Goal: Task Accomplishment & Management: Complete application form

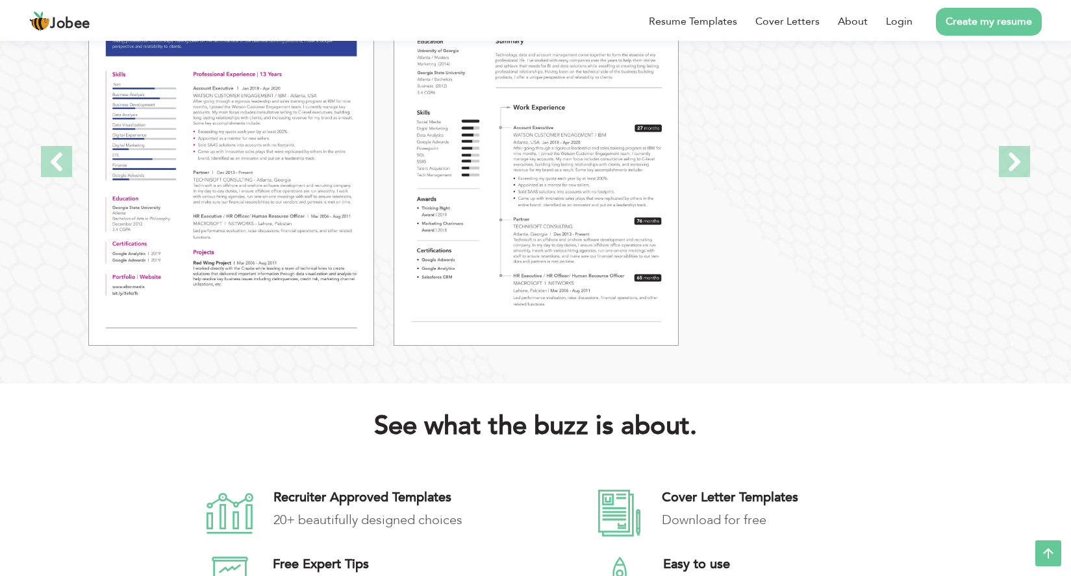
scroll to position [1883, 0]
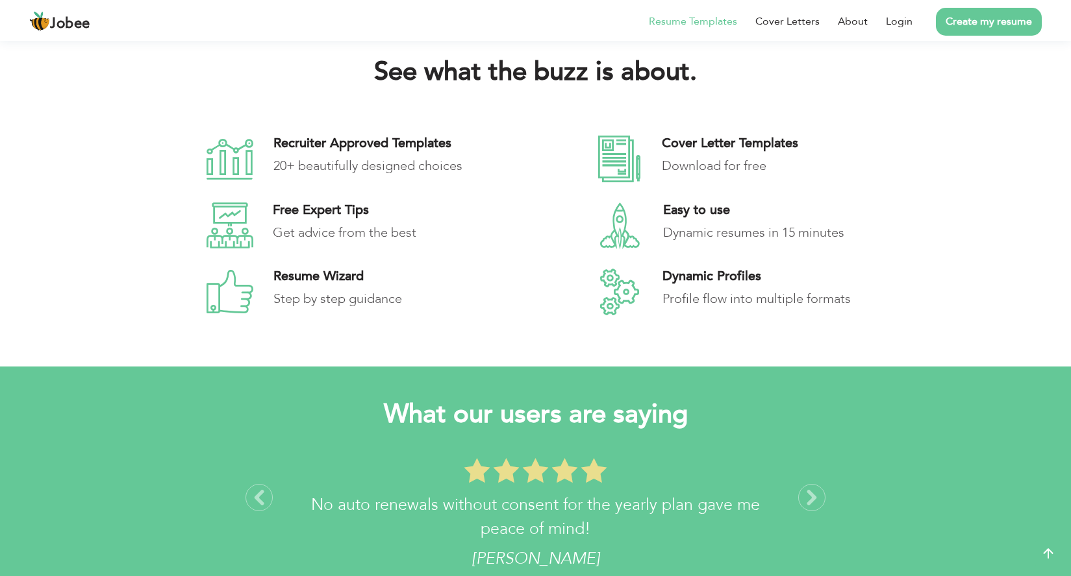
click at [693, 16] on link "Resume Templates" at bounding box center [693, 22] width 88 height 16
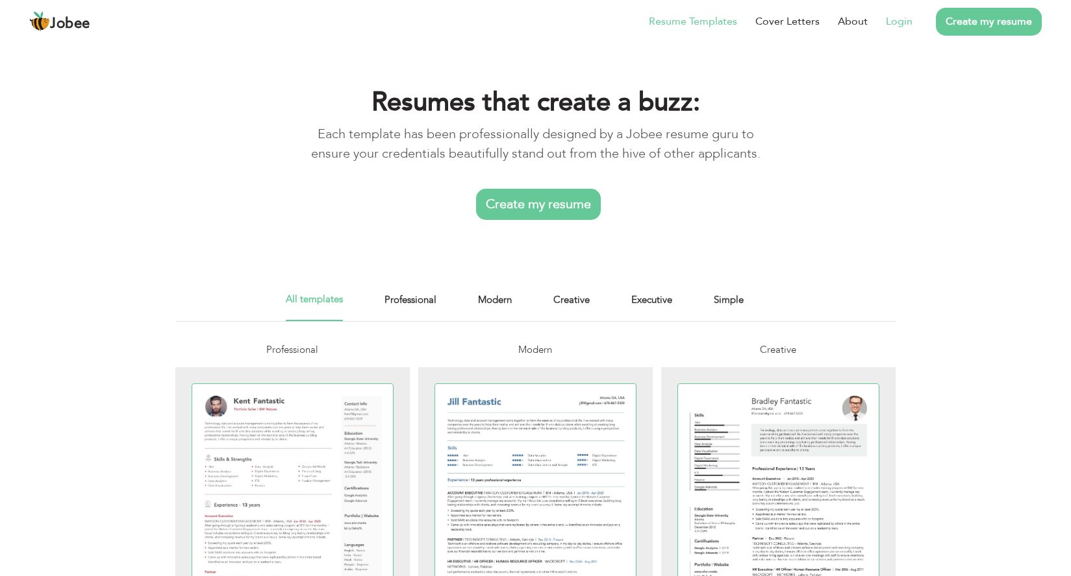
click at [898, 22] on link "Login" at bounding box center [899, 22] width 27 height 16
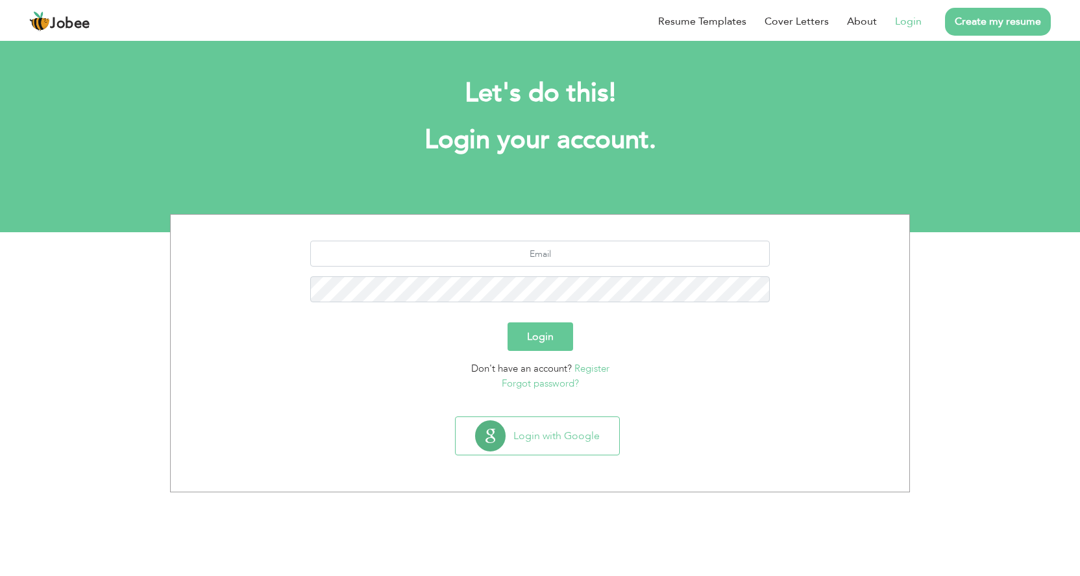
click at [545, 384] on link "Forgot password?" at bounding box center [540, 383] width 77 height 13
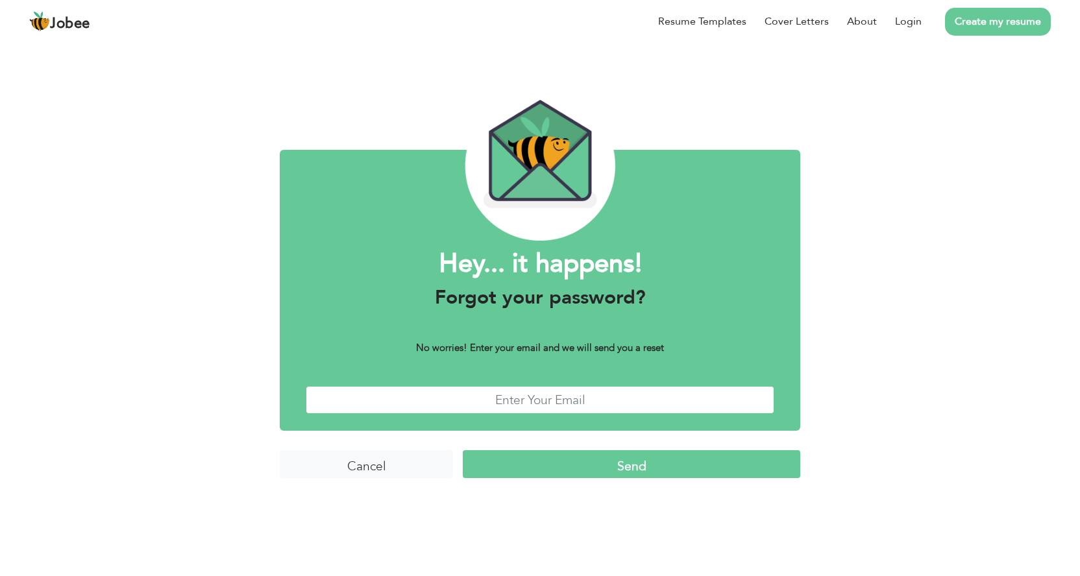
click at [539, 397] on input "text" at bounding box center [540, 400] width 469 height 28
type input "[EMAIL_ADDRESS][DOMAIN_NAME]"
click at [463, 451] on input "Send" at bounding box center [632, 465] width 338 height 28
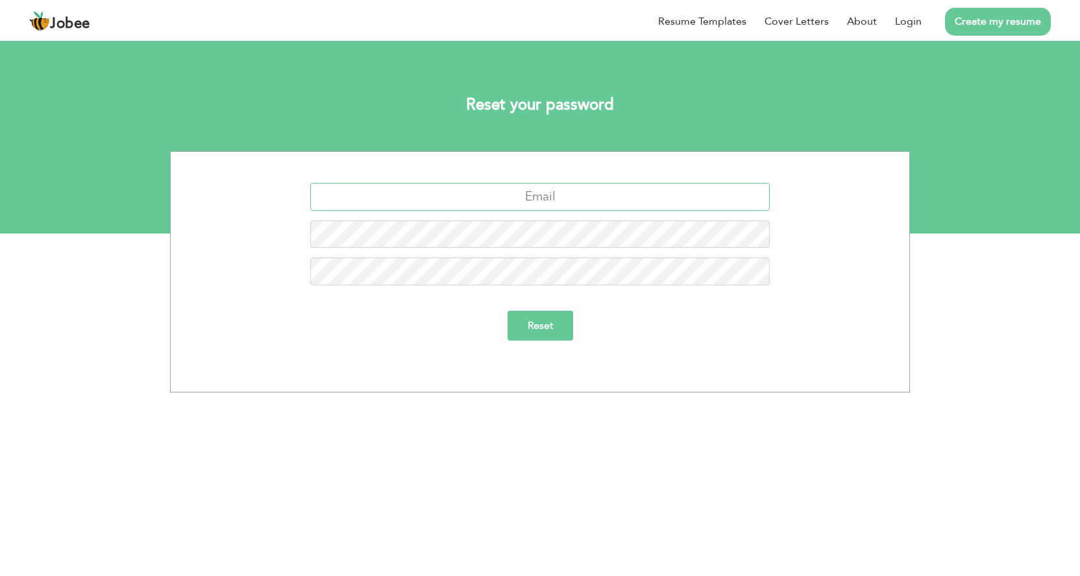
click at [480, 201] on input "text" at bounding box center [540, 197] width 460 height 28
type input "khumarsunny@gmail.com"
click at [528, 332] on input "Reset" at bounding box center [541, 326] width 66 height 30
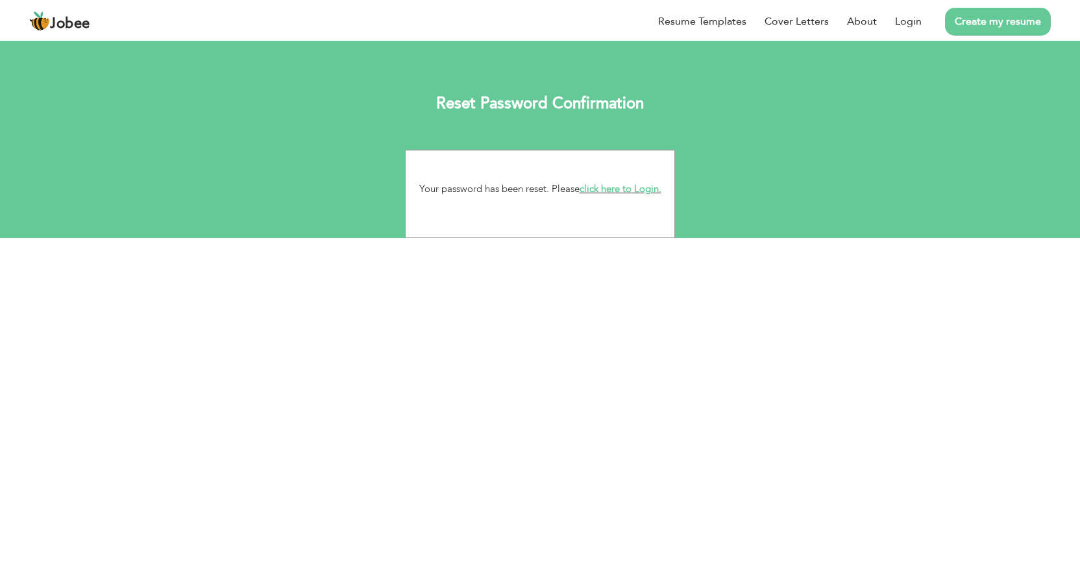
click at [645, 190] on link "click here to Login." at bounding box center [621, 188] width 82 height 13
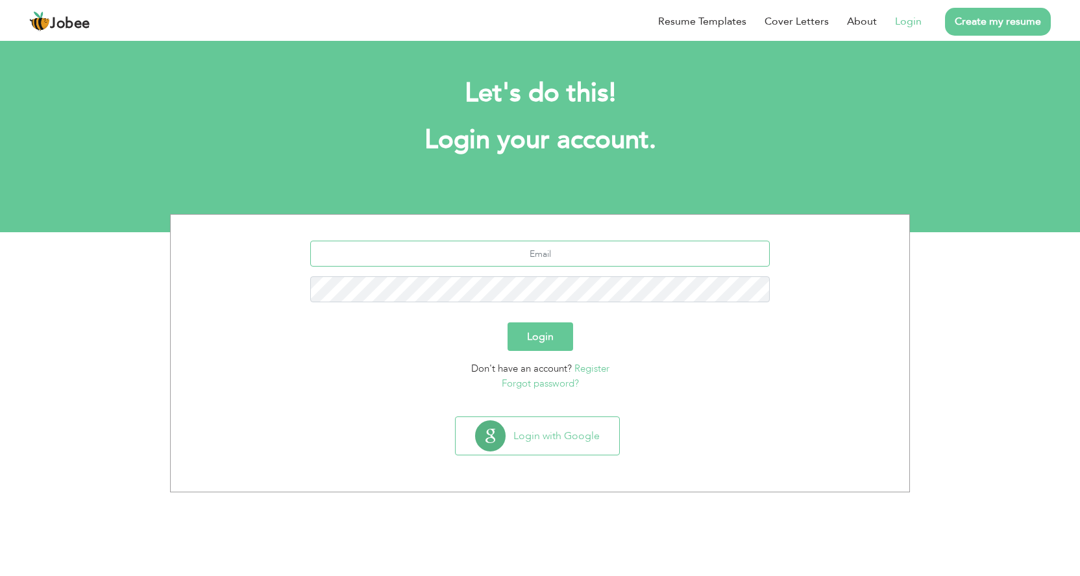
click at [539, 256] on input "text" at bounding box center [540, 254] width 460 height 26
type input "[EMAIL_ADDRESS][DOMAIN_NAME]"
click at [532, 329] on button "Login" at bounding box center [541, 337] width 66 height 29
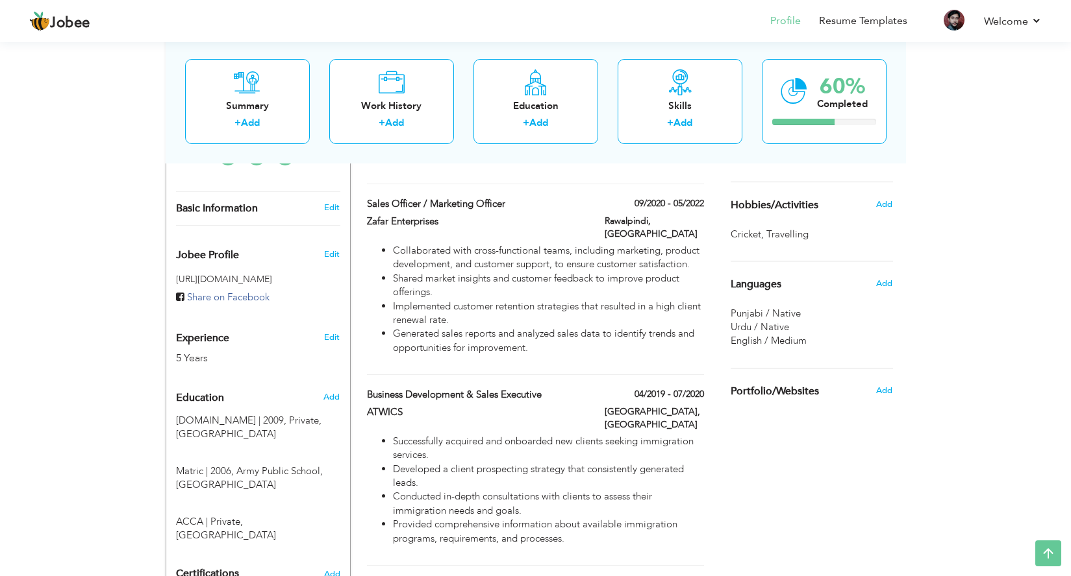
scroll to position [390, 0]
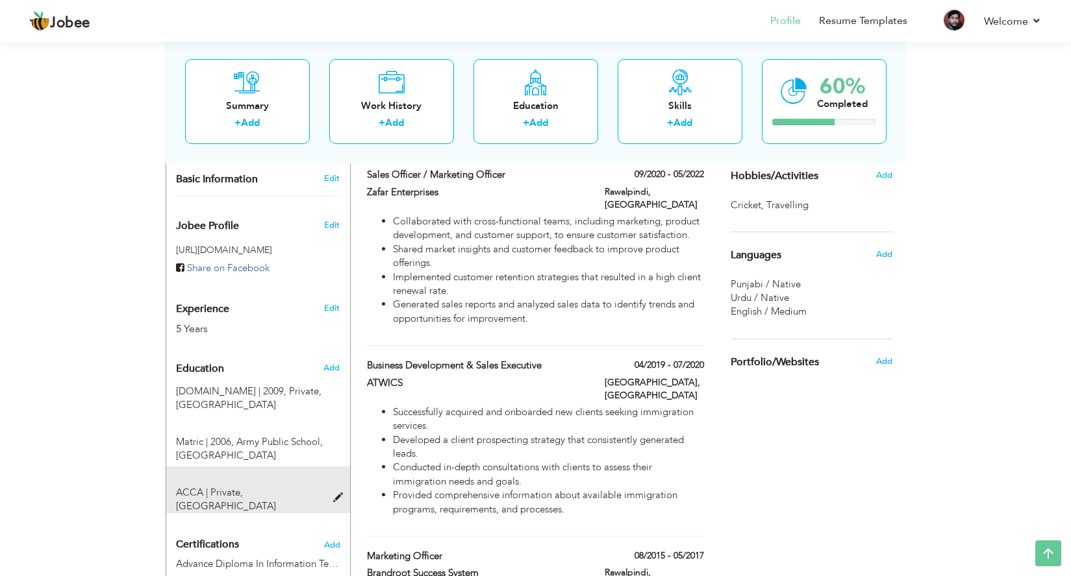
click at [336, 493] on span at bounding box center [341, 498] width 16 height 10
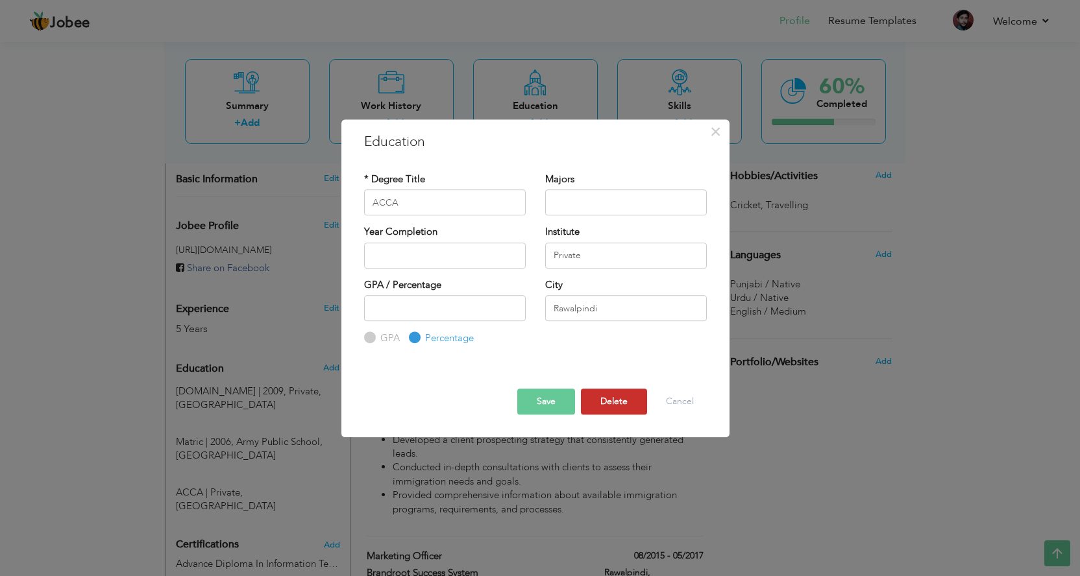
click at [613, 402] on button "Delete" at bounding box center [614, 402] width 66 height 26
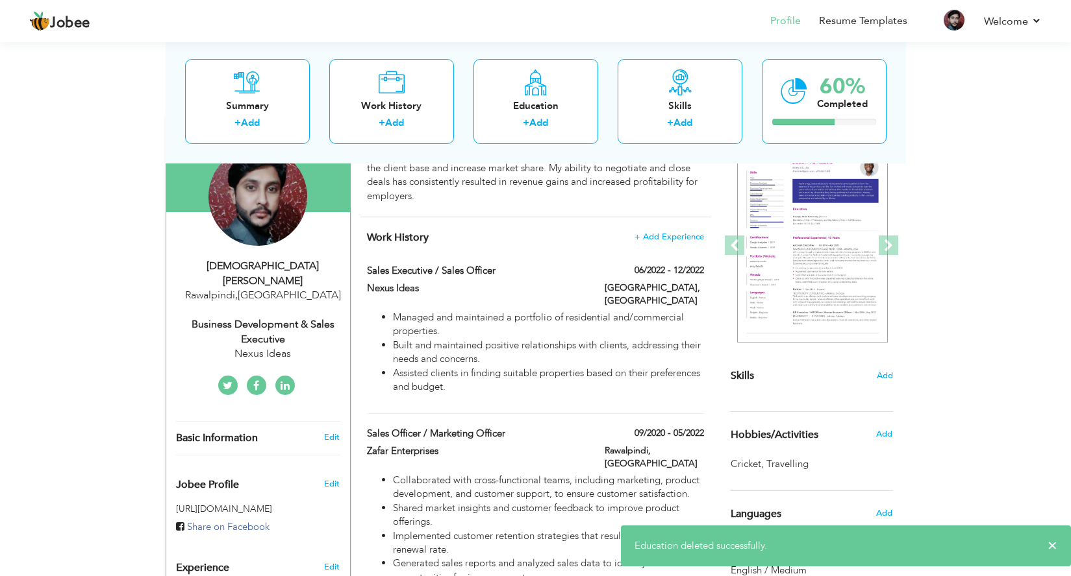
scroll to position [130, 0]
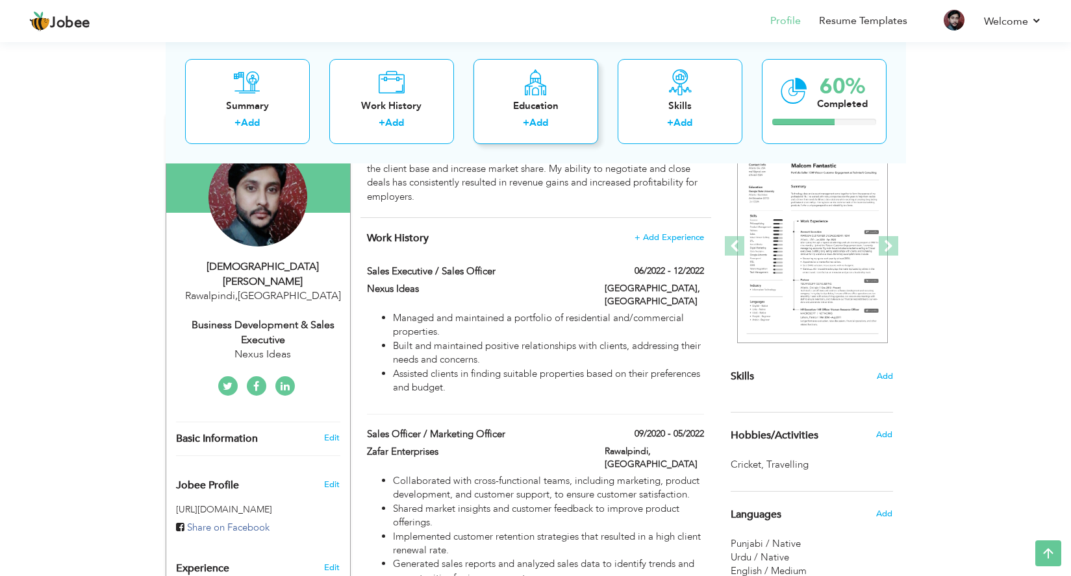
click at [545, 108] on div "Education" at bounding box center [536, 106] width 104 height 14
radio input "true"
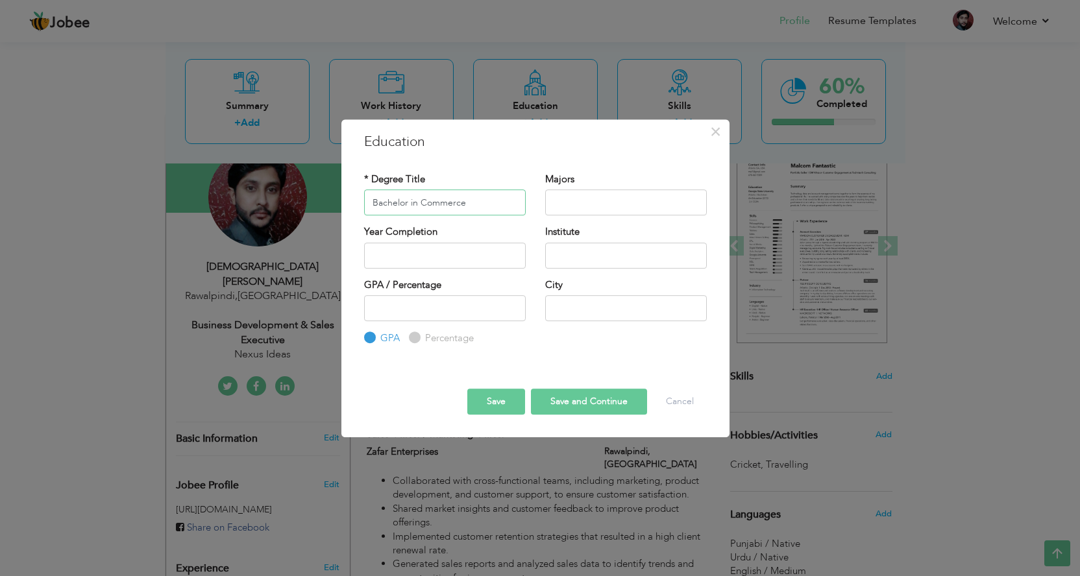
type input "Bachelor in Commerce"
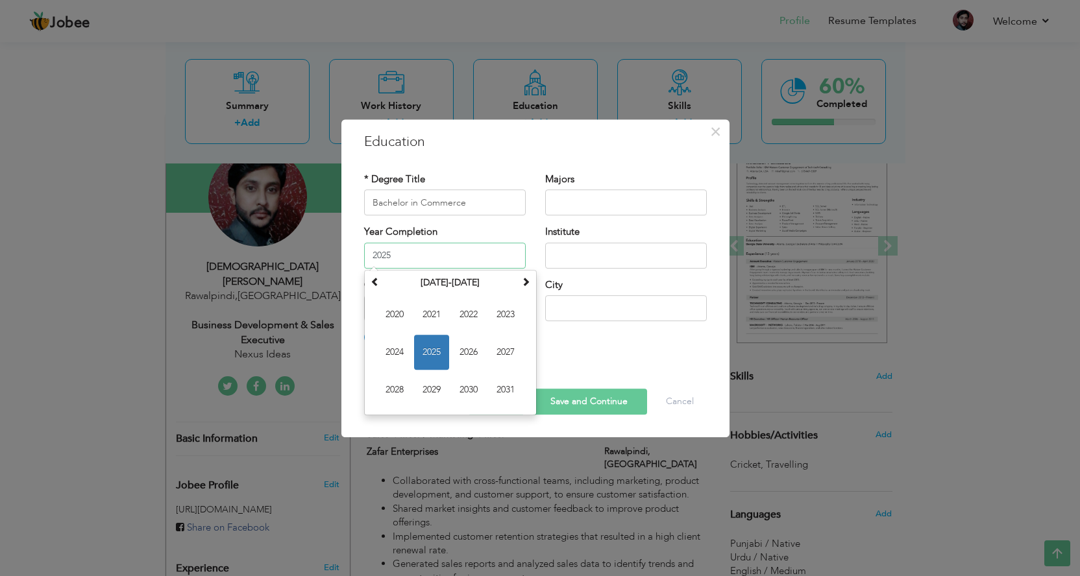
click at [401, 250] on input "2025" at bounding box center [445, 256] width 162 height 26
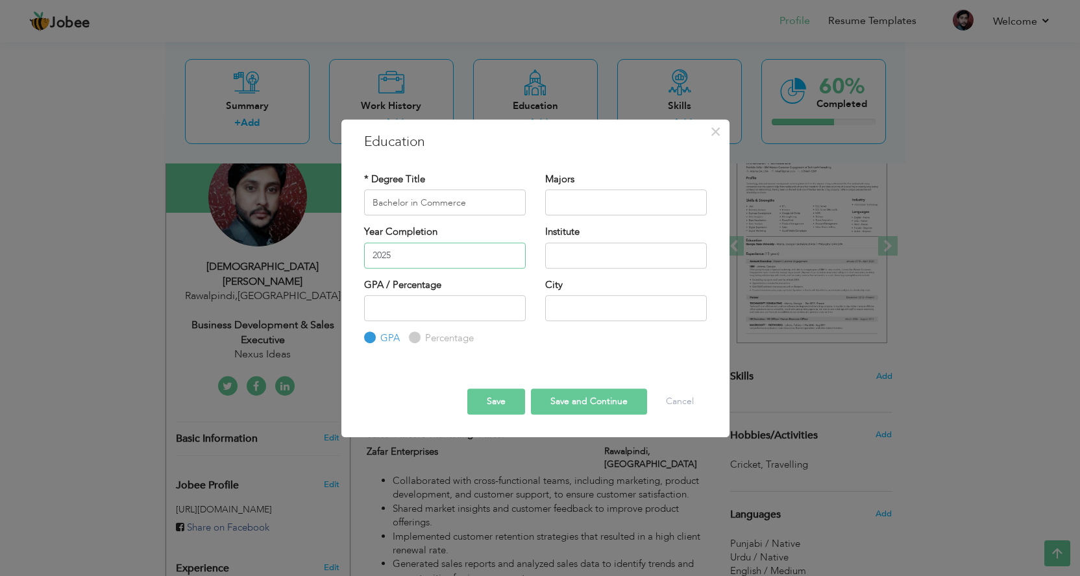
click at [432, 264] on input "2025" at bounding box center [445, 256] width 162 height 26
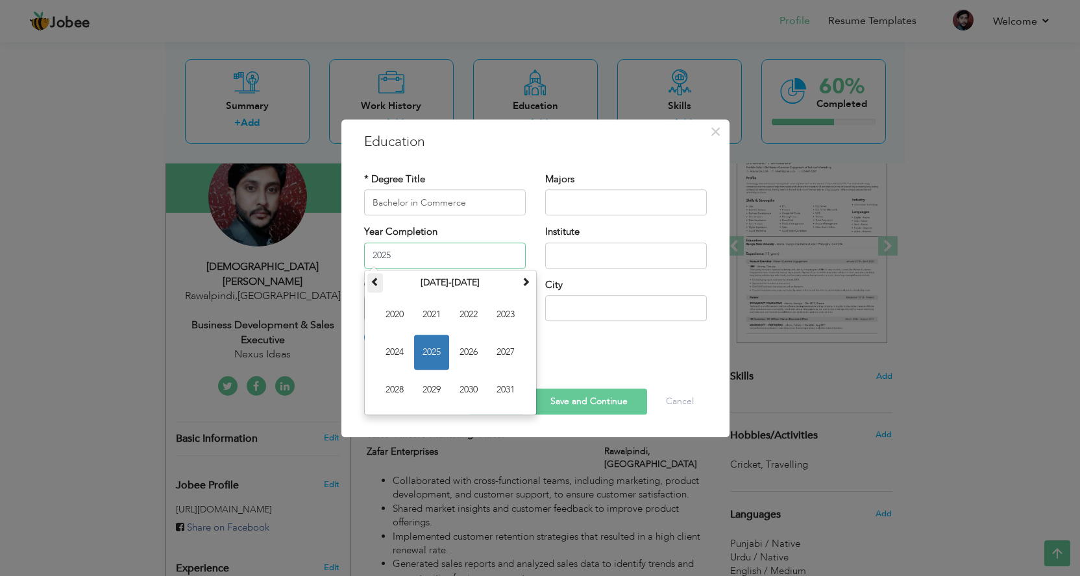
click at [375, 277] on span at bounding box center [375, 281] width 9 height 9
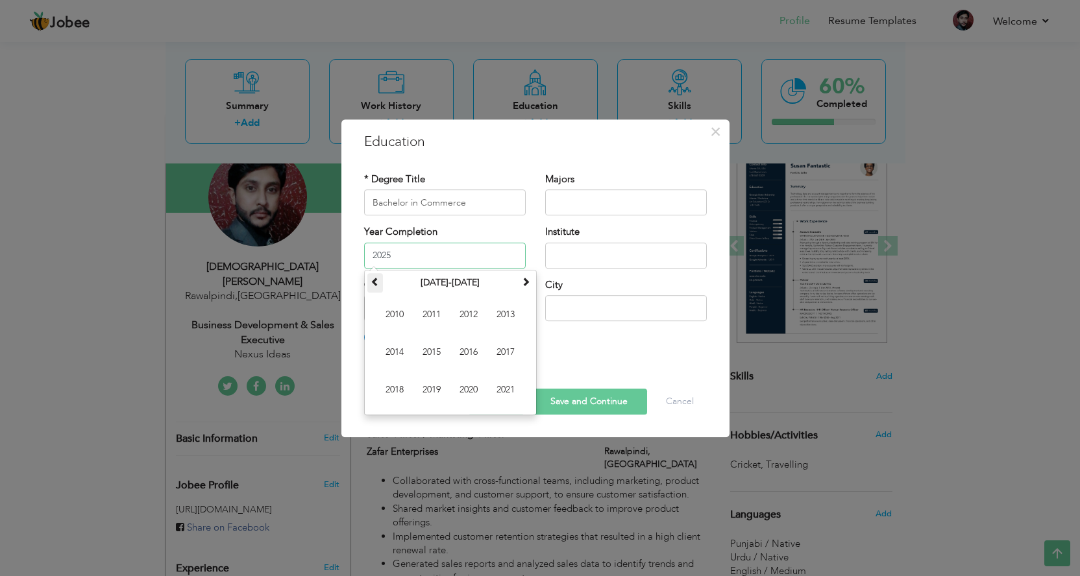
click at [375, 277] on span at bounding box center [375, 281] width 9 height 9
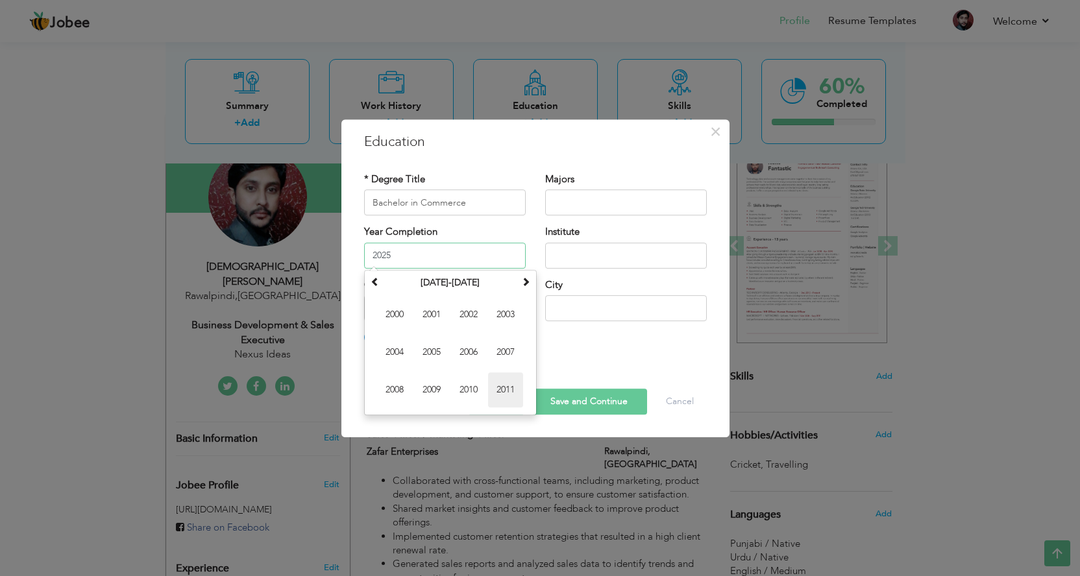
click at [504, 389] on span "2011" at bounding box center [505, 390] width 35 height 35
type input "2011"
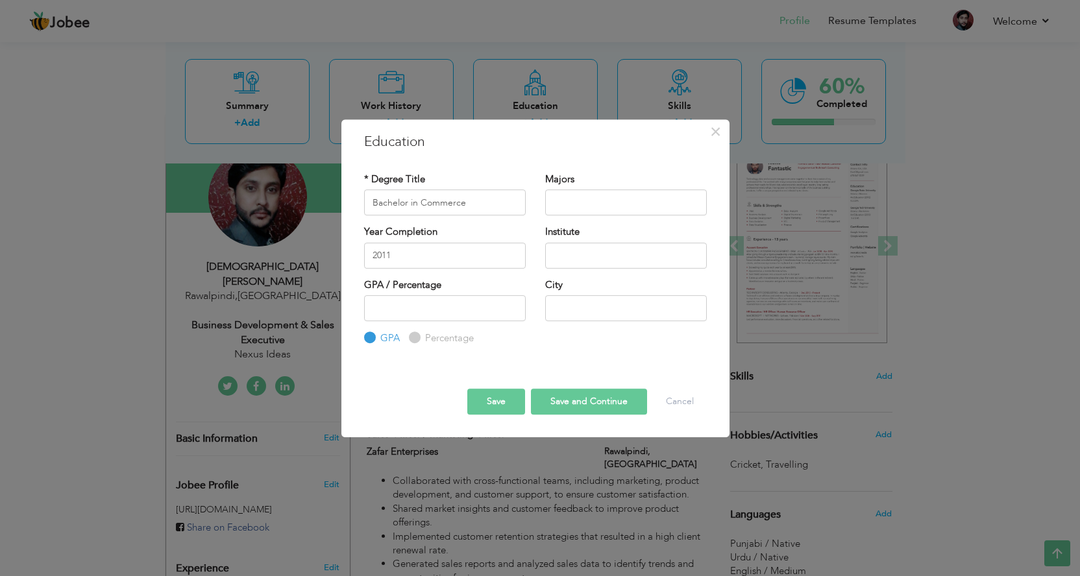
click at [501, 401] on button "Save" at bounding box center [496, 402] width 58 height 26
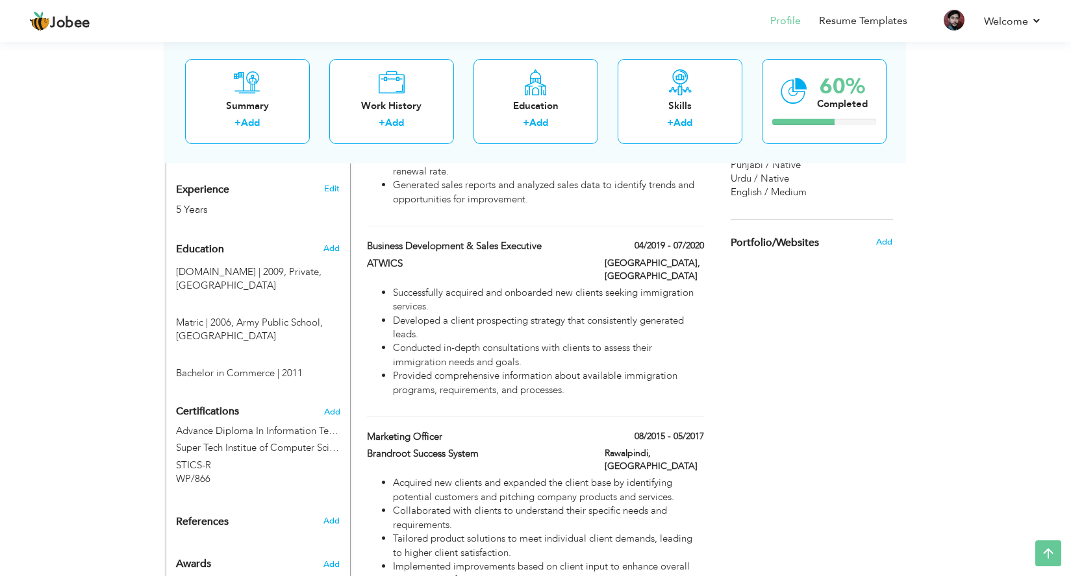
scroll to position [444, 0]
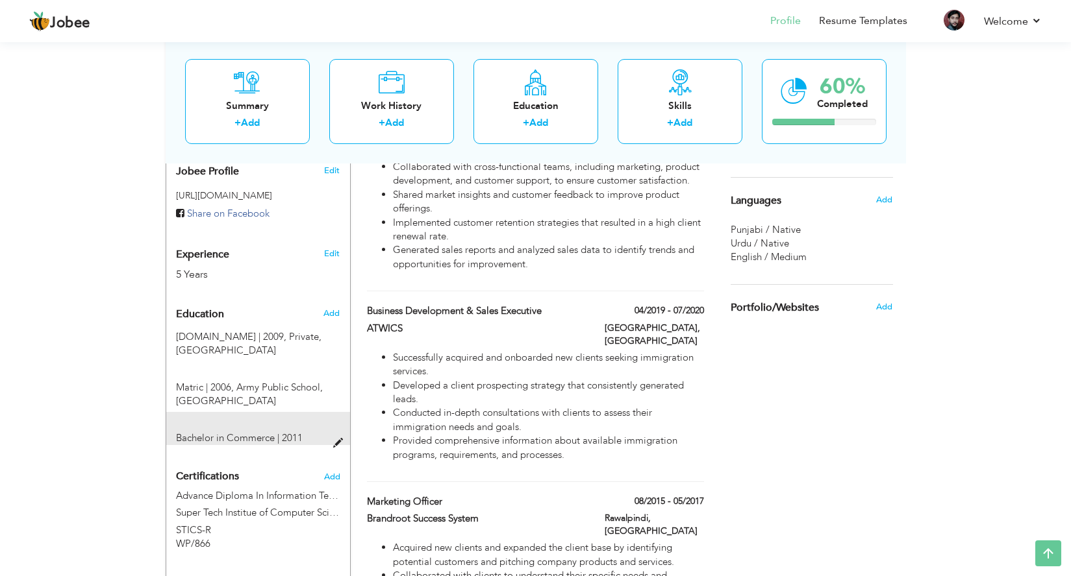
click at [341, 439] on span at bounding box center [341, 444] width 16 height 10
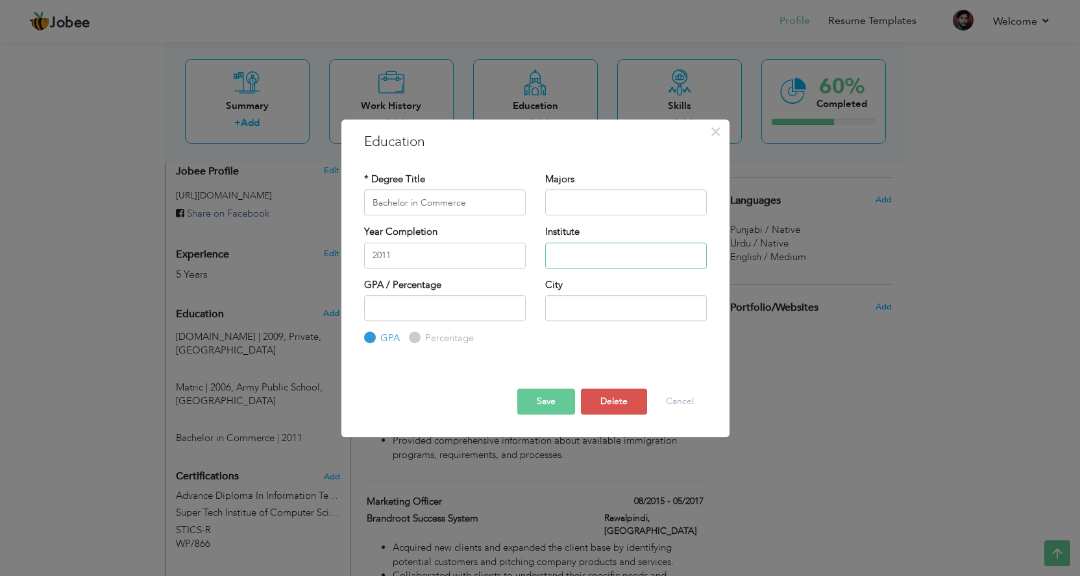
click at [571, 253] on input "text" at bounding box center [626, 256] width 162 height 26
type input "p"
type input "[GEOGRAPHIC_DATA]"
click at [546, 401] on button "Save" at bounding box center [546, 402] width 58 height 26
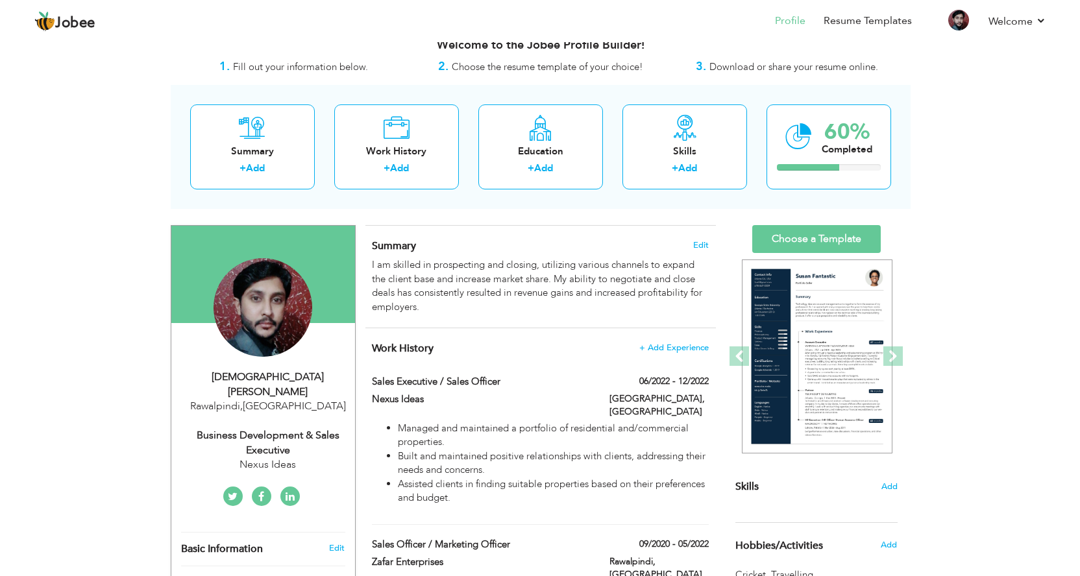
scroll to position [0, 0]
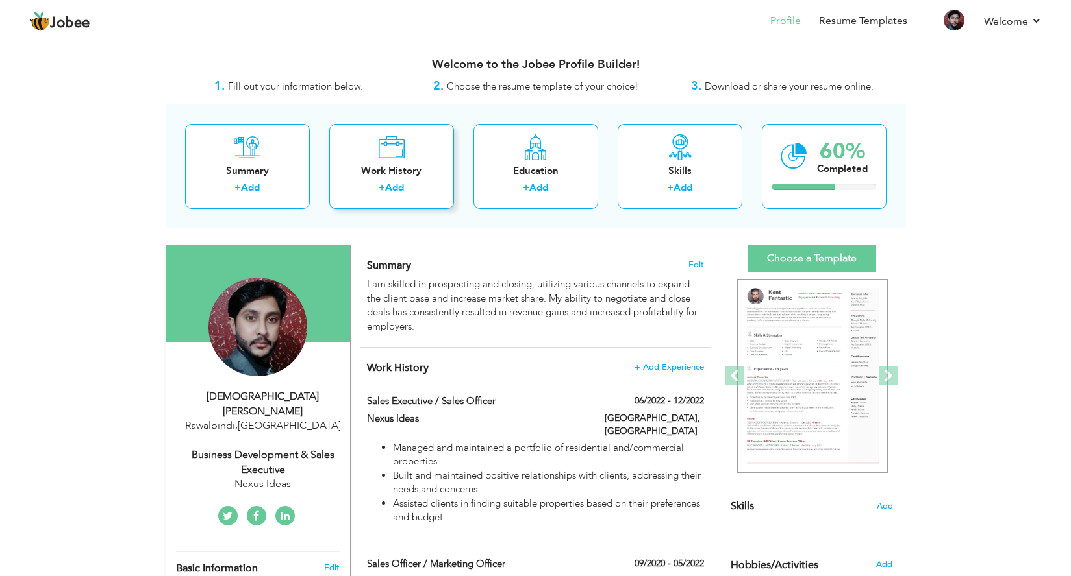
click at [391, 197] on div "+ Add" at bounding box center [392, 189] width 104 height 17
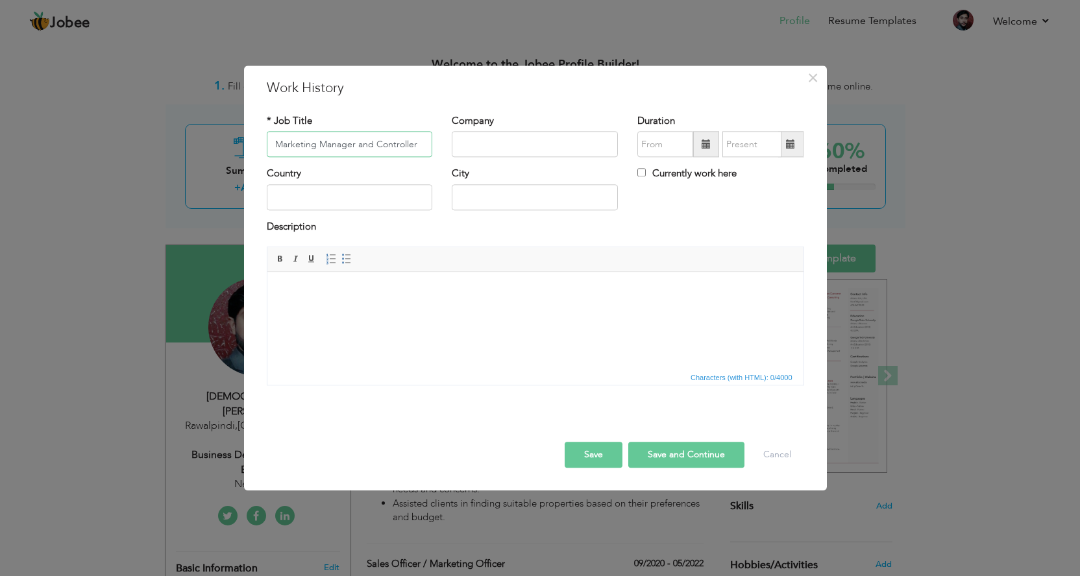
type input "Marketing Manager and Controller"
click at [495, 144] on input "text" at bounding box center [535, 145] width 166 height 26
type input "AK Cars"
click at [710, 142] on span at bounding box center [706, 144] width 9 height 9
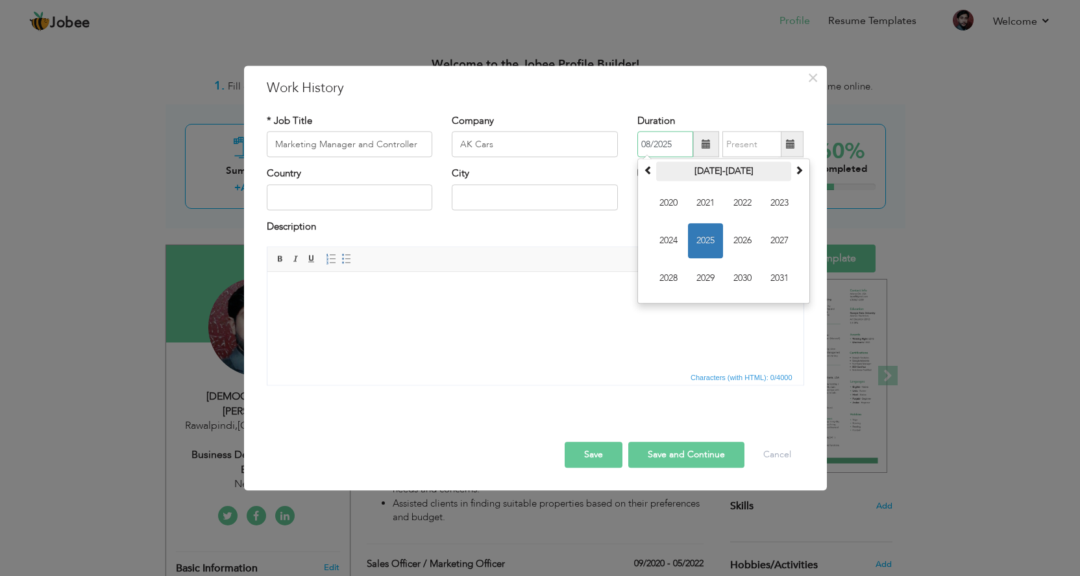
click at [730, 169] on th "2020-2031" at bounding box center [723, 171] width 135 height 19
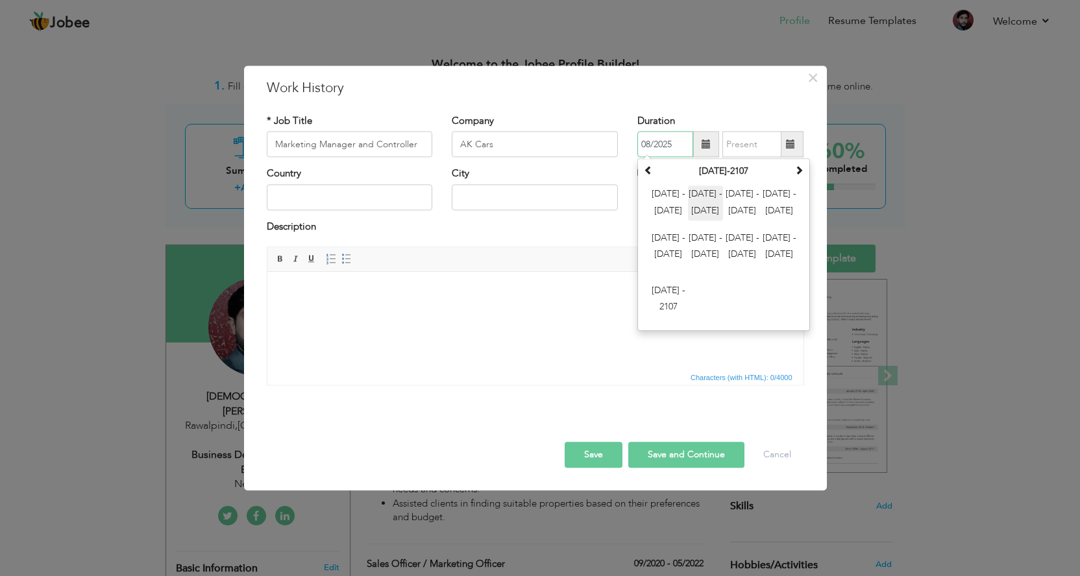
click at [702, 206] on span "2012 - 2023" at bounding box center [705, 203] width 35 height 35
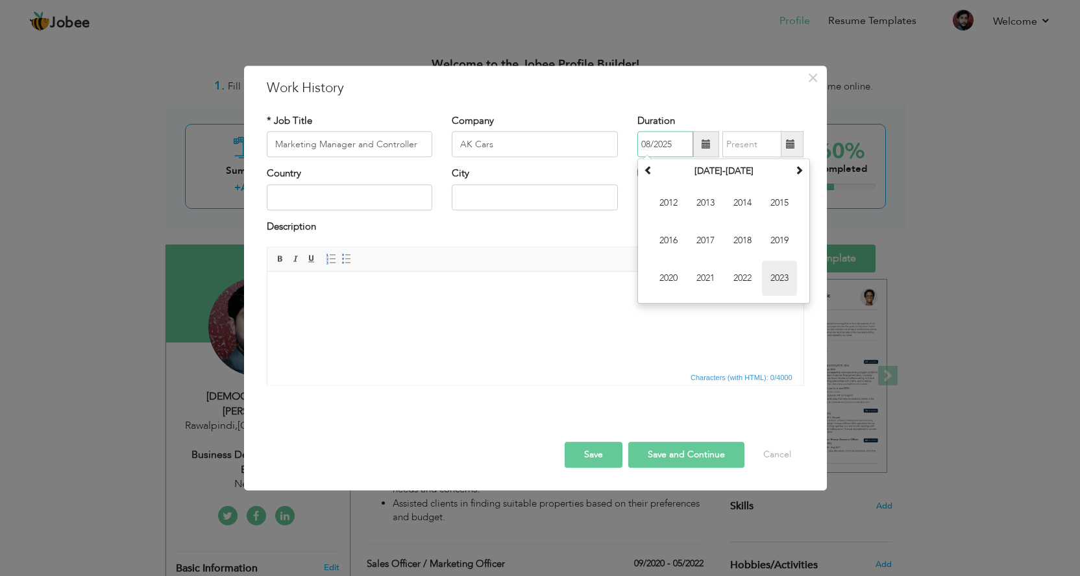
click at [779, 284] on span "2023" at bounding box center [779, 279] width 35 height 35
click at [704, 204] on span "Feb" at bounding box center [705, 203] width 35 height 35
type input "02/2023"
click at [795, 149] on span at bounding box center [790, 144] width 9 height 9
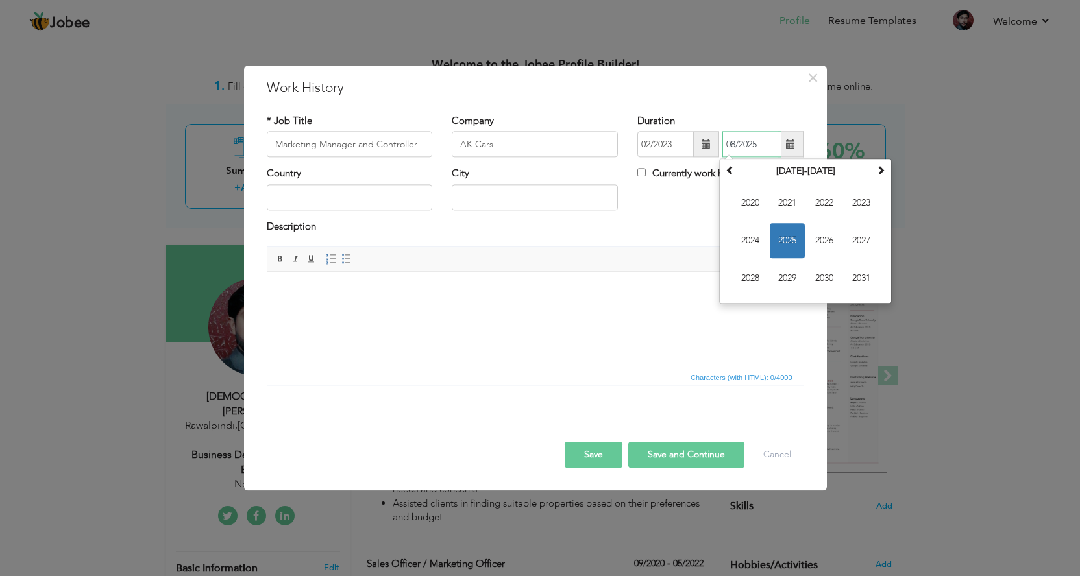
click at [746, 238] on span "2024" at bounding box center [750, 241] width 35 height 35
click at [824, 272] on span "Nov" at bounding box center [824, 279] width 35 height 35
type input "11/2024"
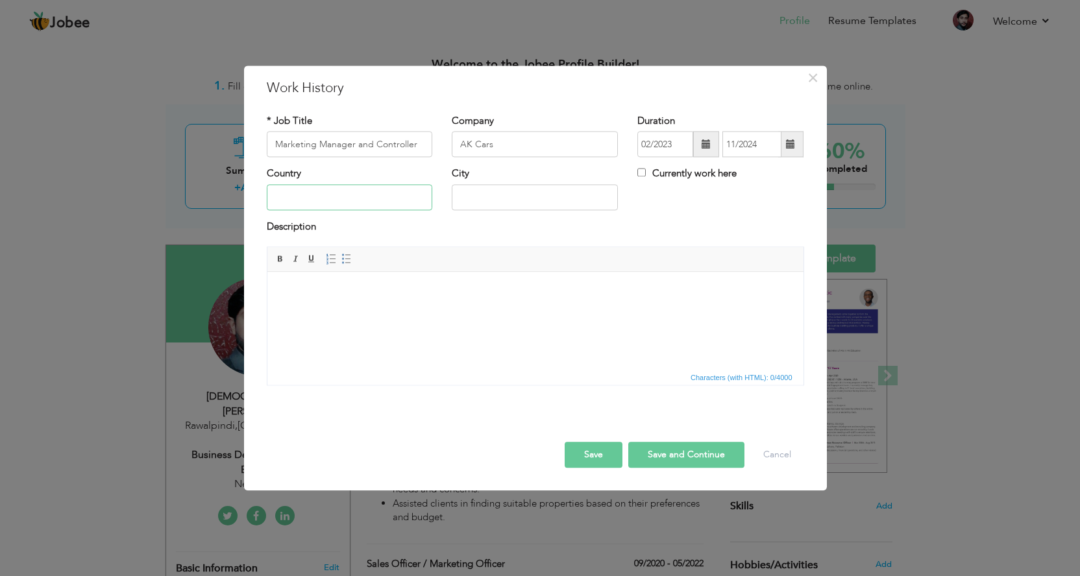
click at [338, 201] on input "text" at bounding box center [350, 197] width 166 height 26
type input "[GEOGRAPHIC_DATA]"
click at [487, 188] on input "text" at bounding box center [535, 197] width 166 height 26
type input "[GEOGRAPHIC_DATA]"
click at [338, 312] on html at bounding box center [535, 292] width 536 height 40
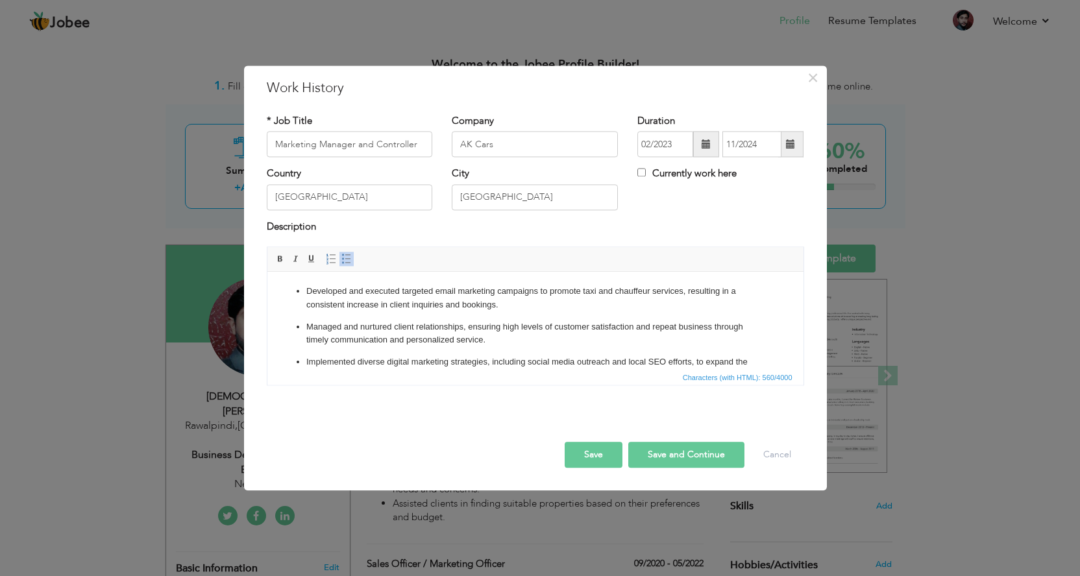
scroll to position [27, 0]
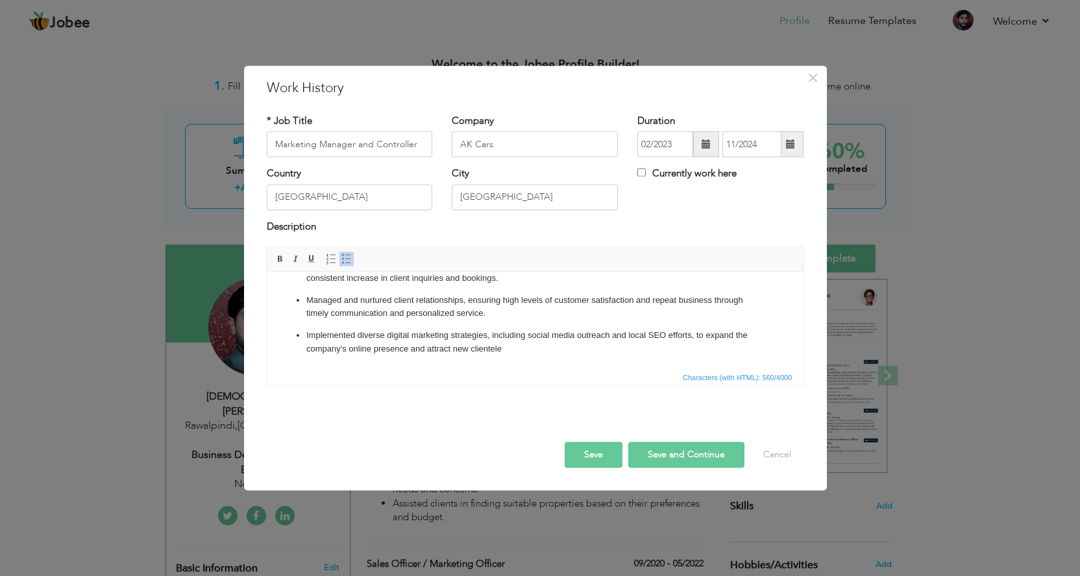
click at [600, 458] on button "Save" at bounding box center [594, 456] width 58 height 26
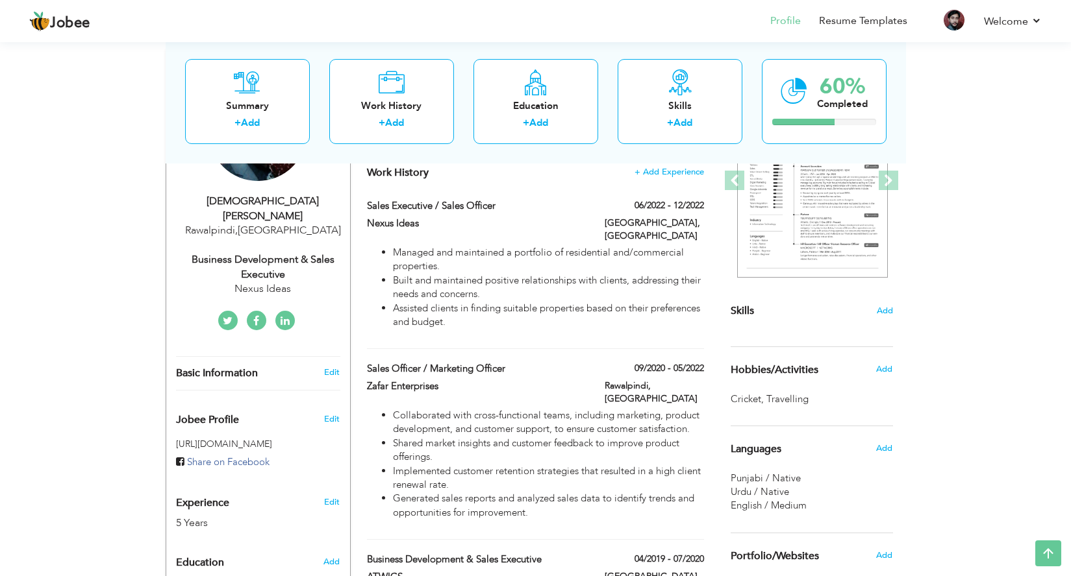
scroll to position [0, 0]
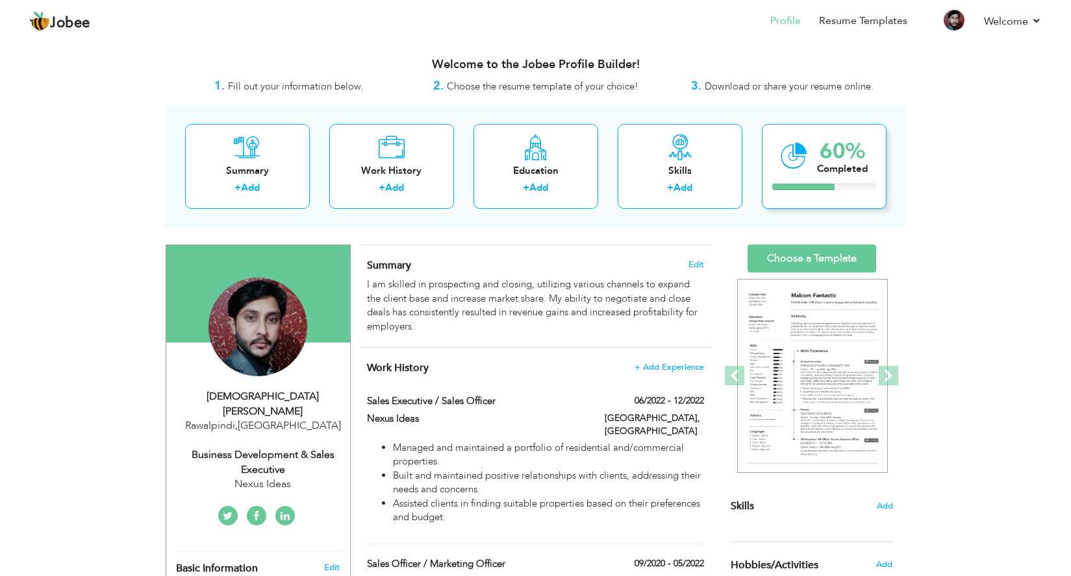
click at [840, 167] on div "Completed" at bounding box center [842, 169] width 51 height 14
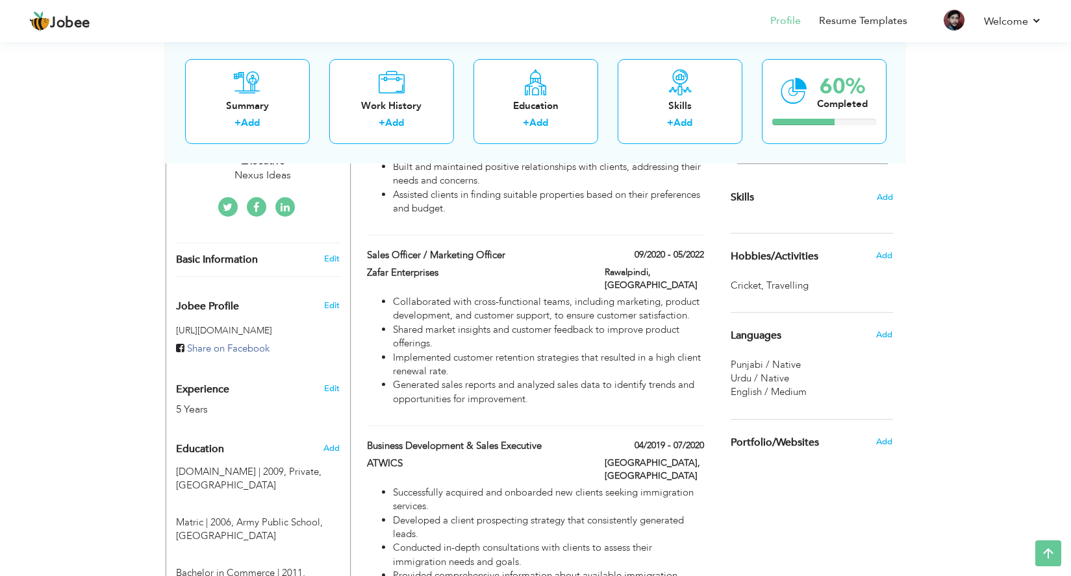
scroll to position [65, 0]
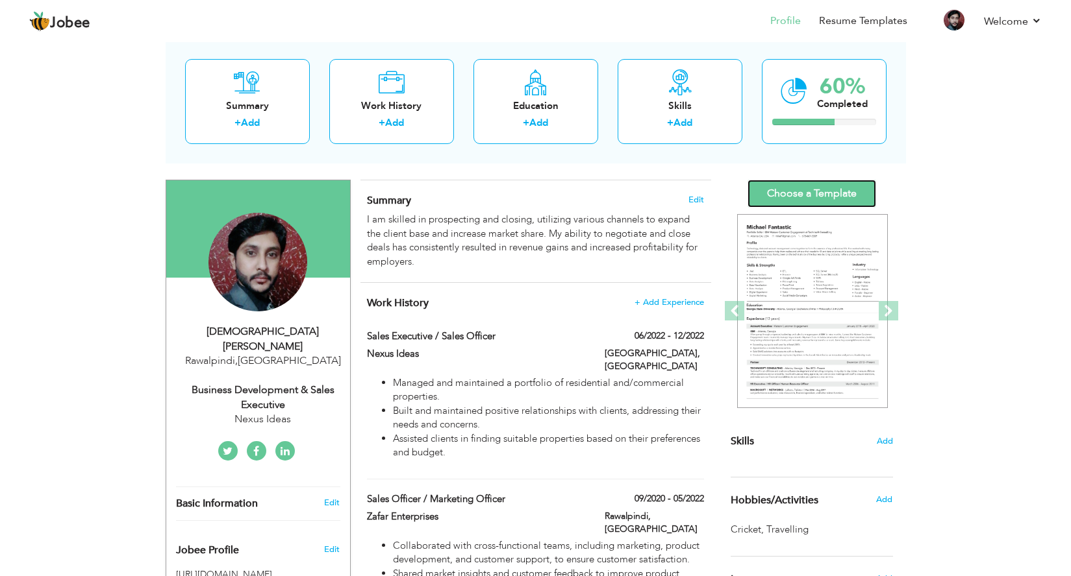
click at [839, 192] on link "Choose a Template" at bounding box center [811, 194] width 129 height 28
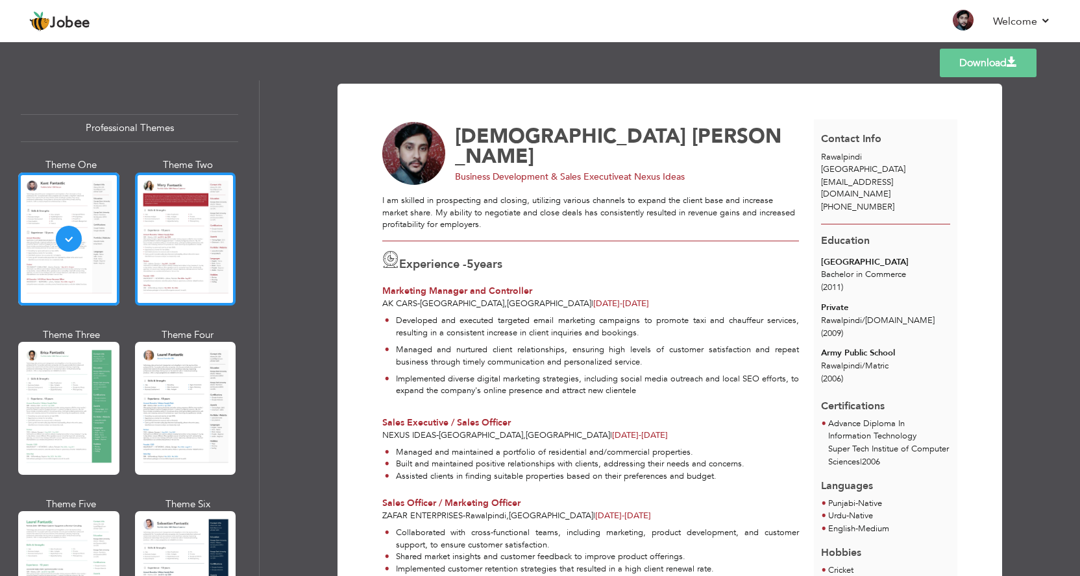
click at [173, 264] on div at bounding box center [185, 239] width 101 height 133
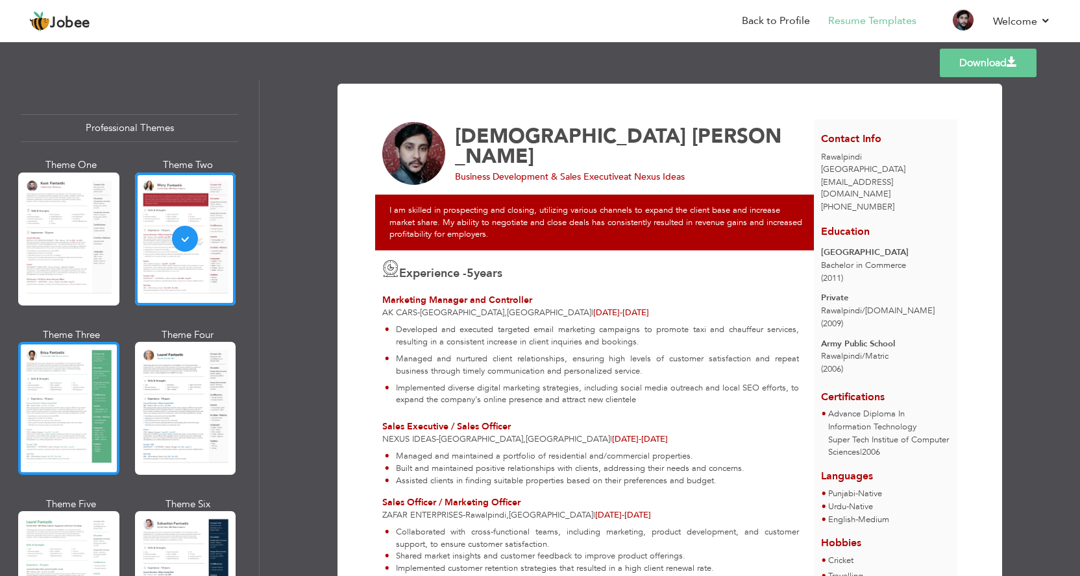
click at [88, 364] on div at bounding box center [68, 408] width 101 height 133
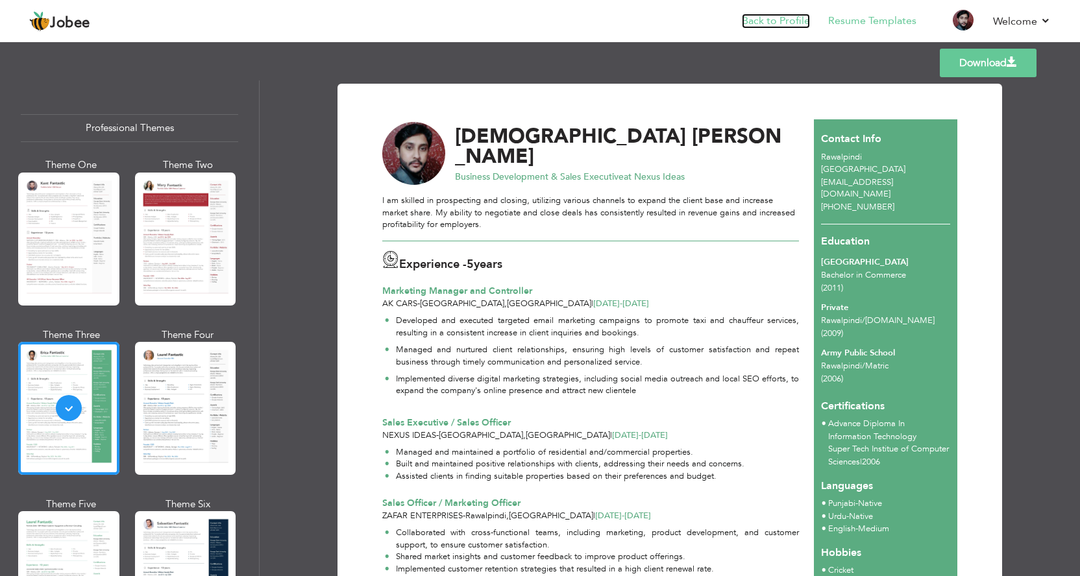
click at [779, 25] on link "Back to Profile" at bounding box center [776, 21] width 68 height 15
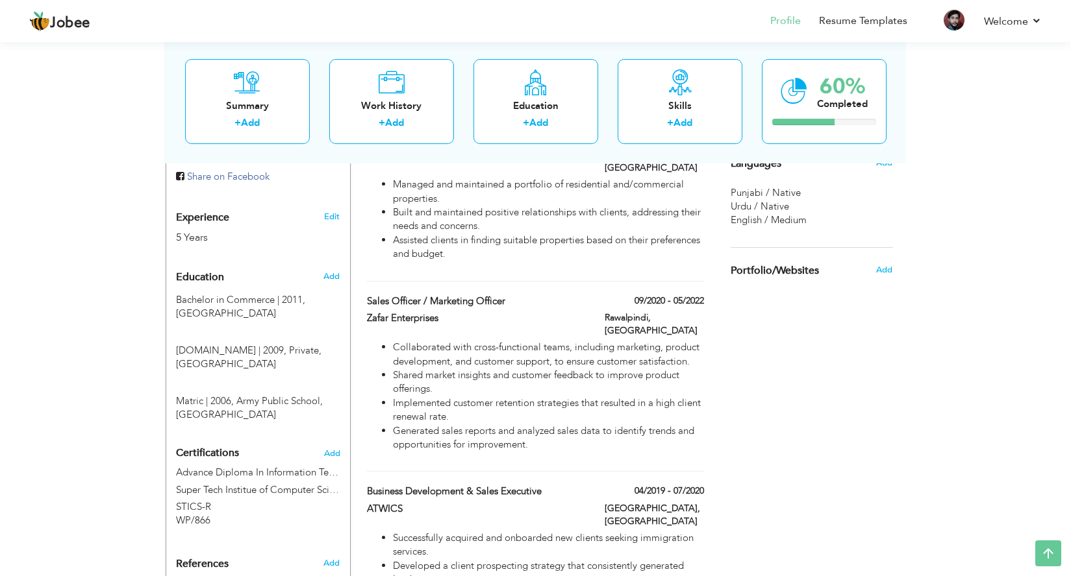
scroll to position [454, 0]
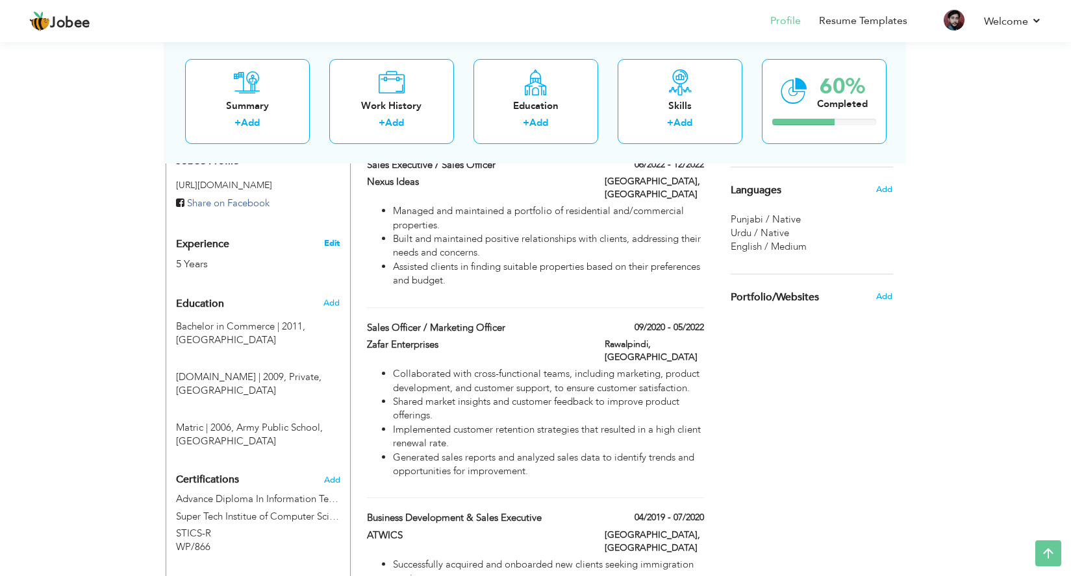
click at [332, 238] on link "Edit" at bounding box center [332, 244] width 16 height 12
type input "[DEMOGRAPHIC_DATA]"
type input "[PERSON_NAME]"
type input "[PHONE_NUMBER]"
select select "number:166"
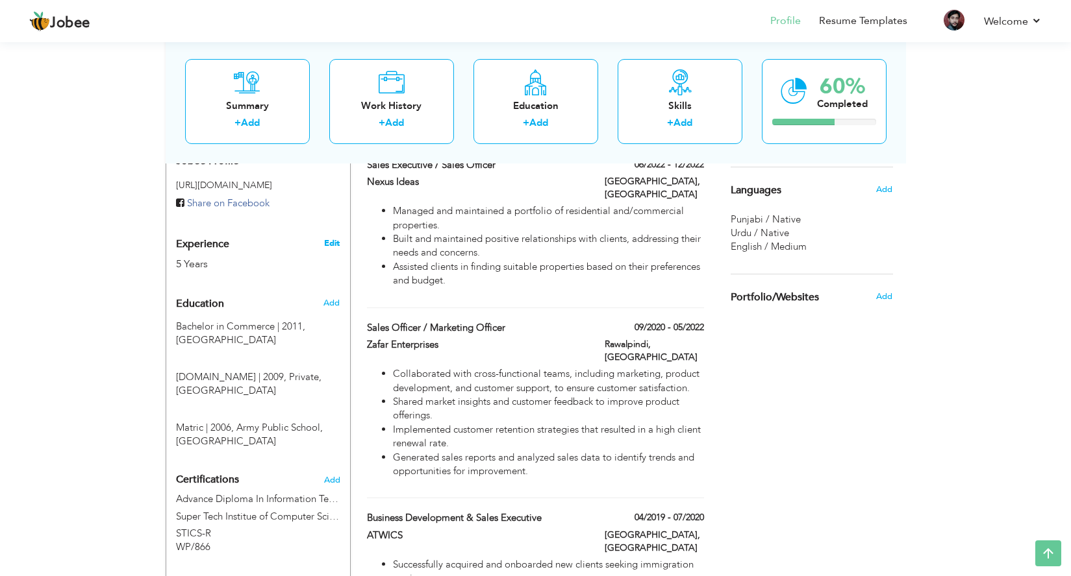
type input "Rawalpindi"
select select "number:7"
type input "Nexus Ideas"
type input "Business Development & Sales Executive"
type input "https://www.linkedin.com/in/muhammad-sanaullah-124821211/"
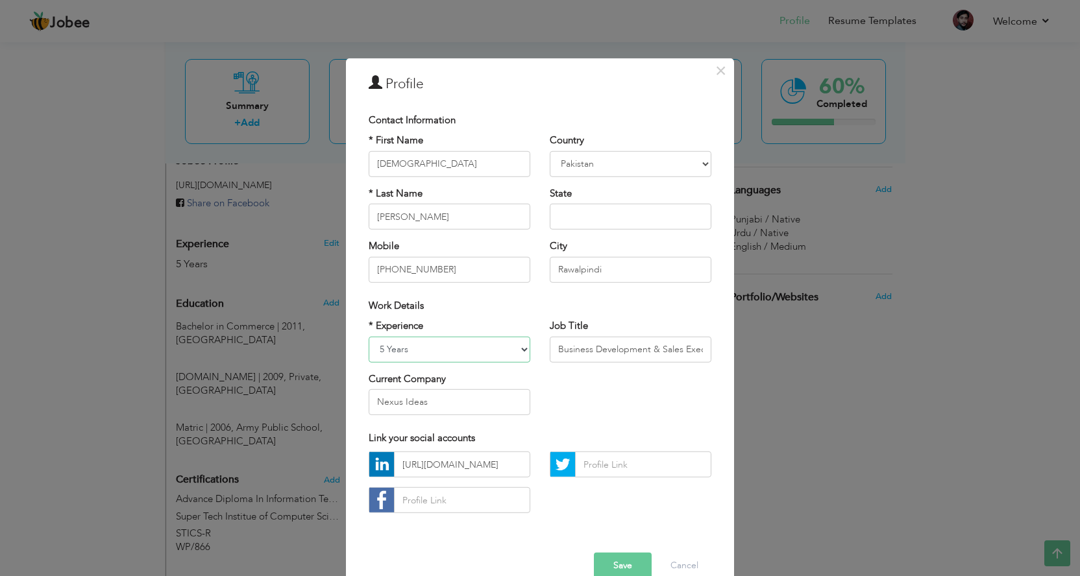
click at [523, 347] on select "Entry Level Less than 1 Year 1 Year 2 Years 3 Years 4 Years 5 Years 6 Years 7 Y…" at bounding box center [450, 349] width 162 height 26
select select "number:12"
click at [369, 336] on select "Entry Level Less than 1 Year 1 Year 2 Years 3 Years 4 Years 5 Years 6 Years 7 Y…" at bounding box center [450, 349] width 162 height 26
click at [613, 566] on button "Save" at bounding box center [623, 566] width 58 height 26
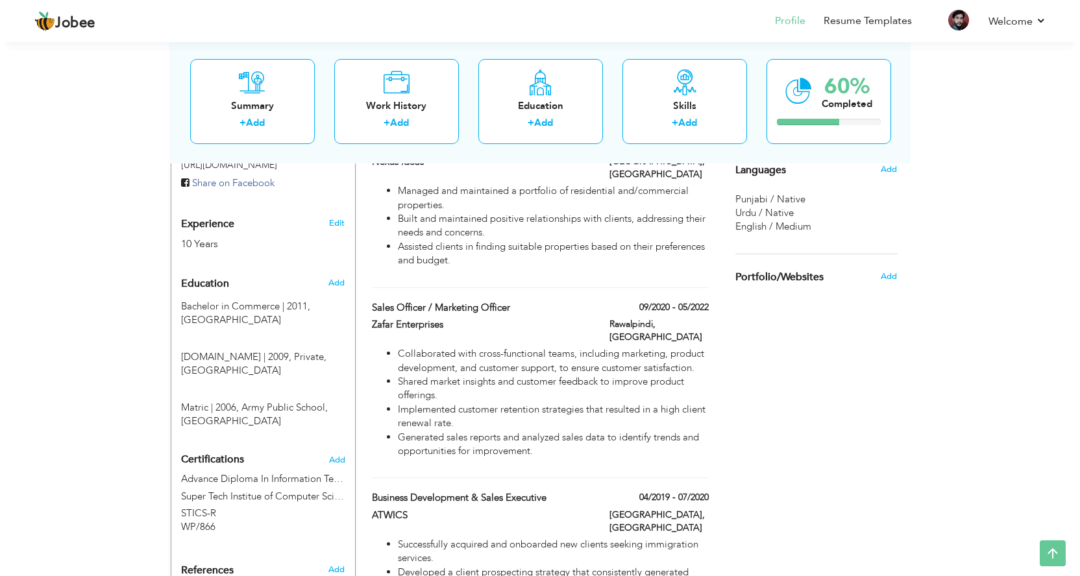
scroll to position [455, 0]
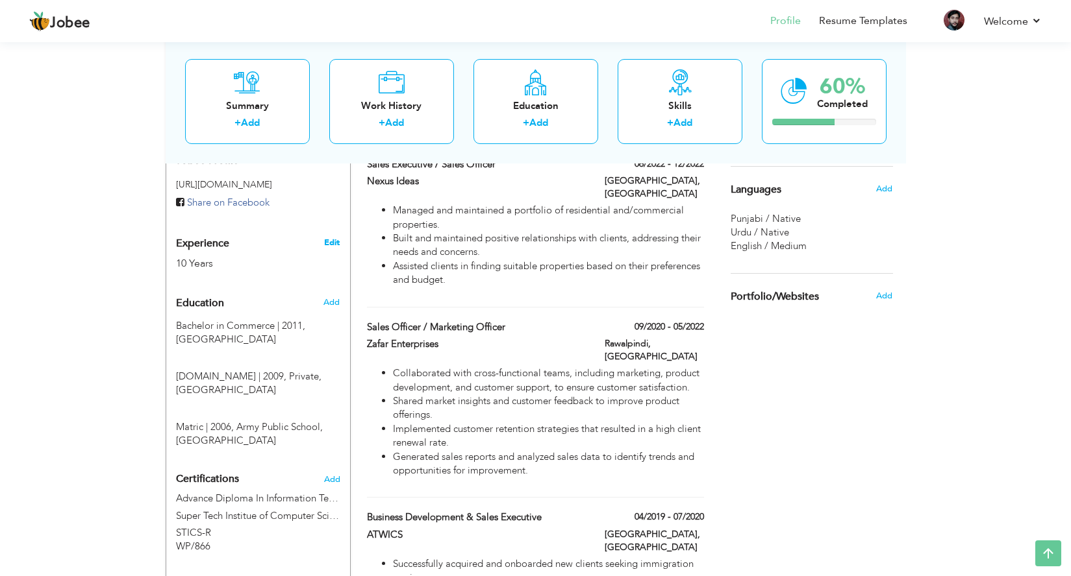
click at [331, 237] on link "Edit" at bounding box center [332, 243] width 16 height 12
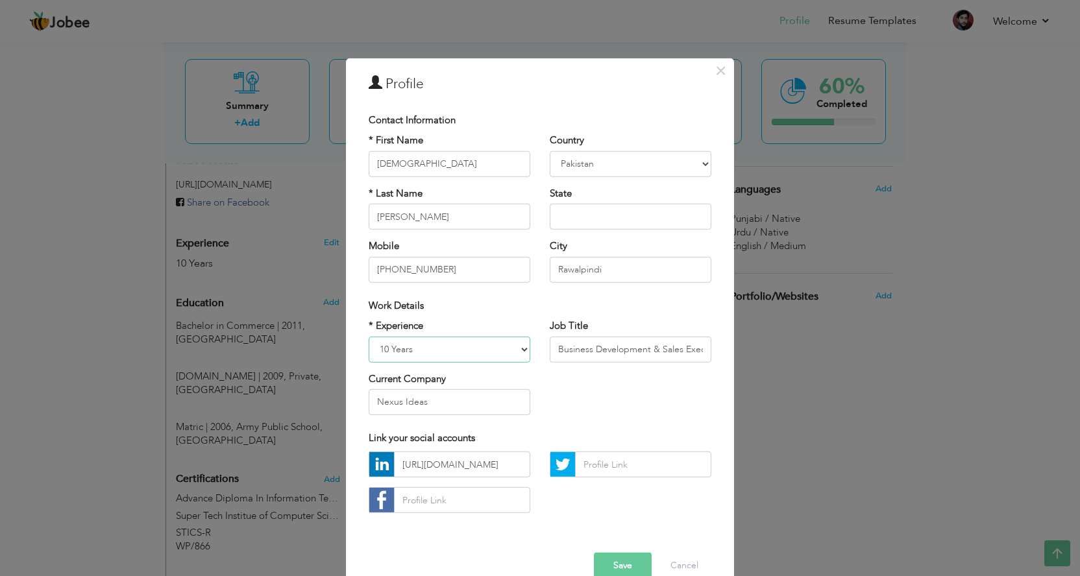
click at [518, 350] on select "Entry Level Less than 1 Year 1 Year 2 Years 3 Years 4 Years 5 Years 6 Years 7 Y…" at bounding box center [450, 349] width 162 height 26
click at [443, 408] on input "Nexus Ideas" at bounding box center [450, 403] width 162 height 26
drag, startPoint x: 428, startPoint y: 403, endPoint x: 453, endPoint y: 280, distance: 125.9
click at [351, 403] on div "× Profile Contact Information * First Name Muhammad * Last Name Sanaullah Aruba" at bounding box center [540, 329] width 388 height 543
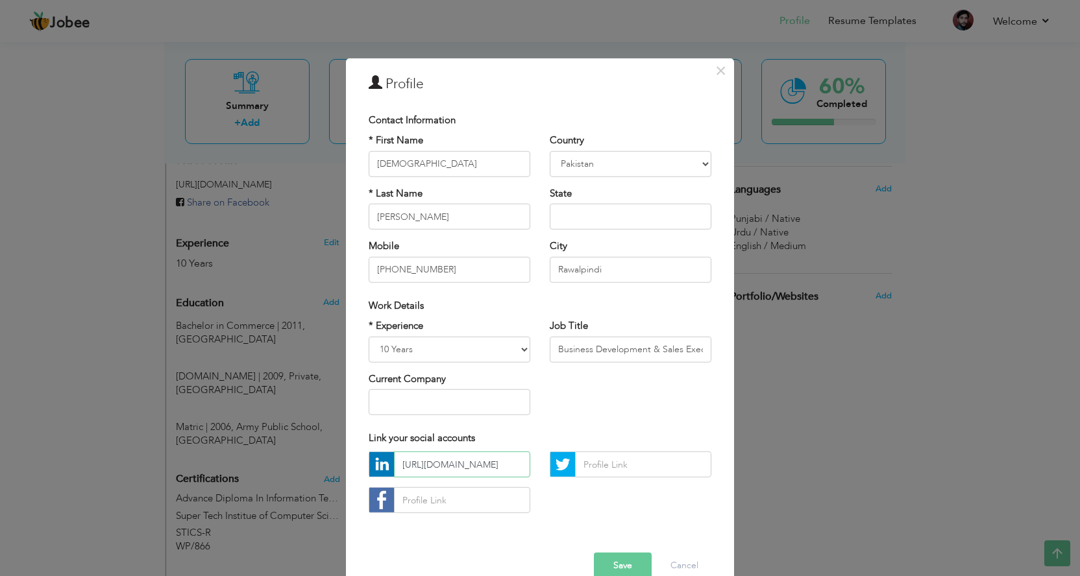
click at [477, 467] on input "https://www.linkedin.com/in/muhammad-sanaullah-124821211/" at bounding box center [462, 465] width 136 height 26
click at [612, 561] on button "Save" at bounding box center [623, 566] width 58 height 26
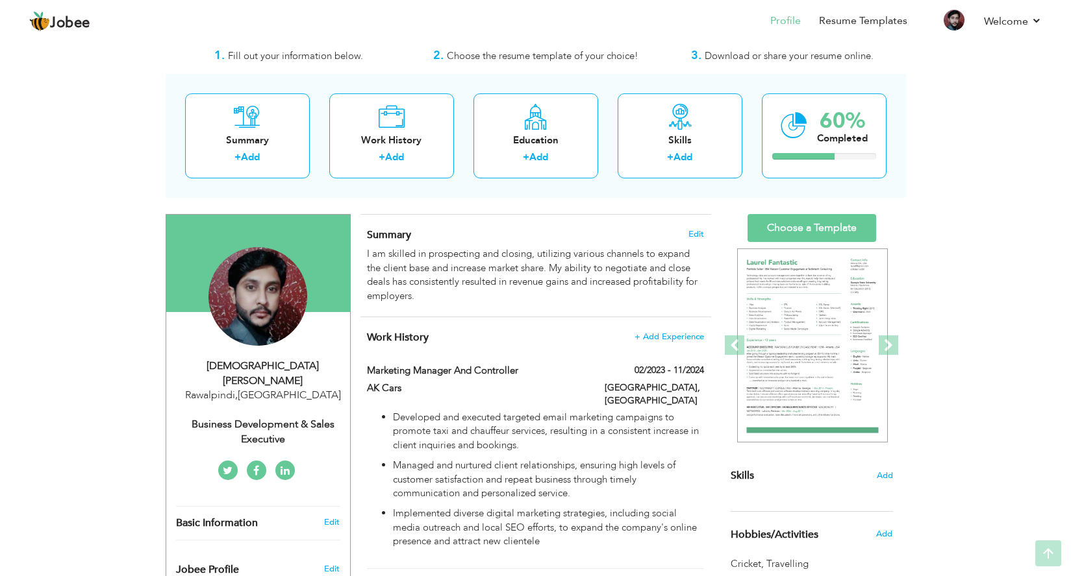
scroll to position [0, 0]
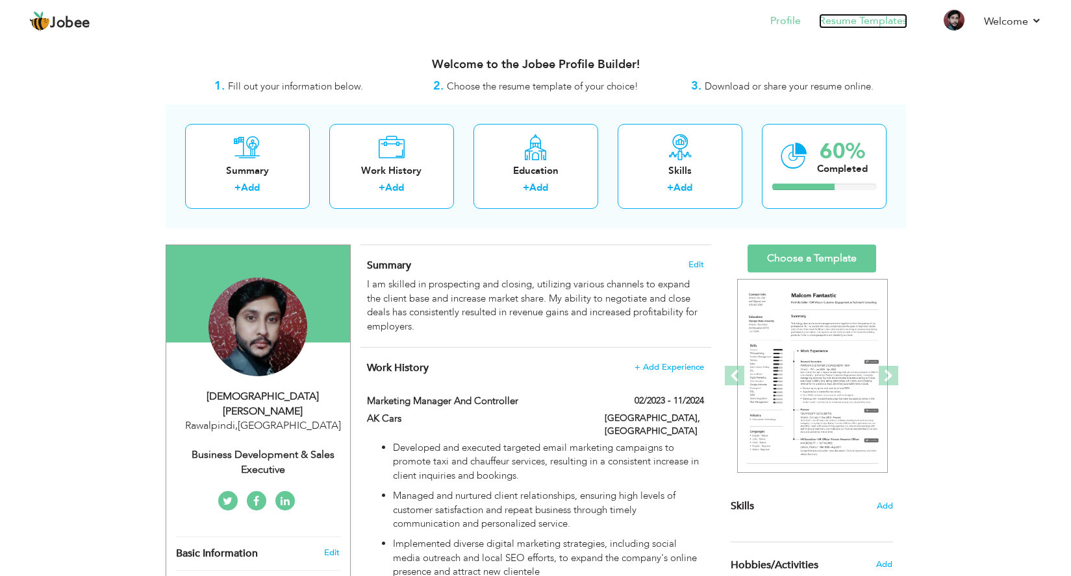
click at [862, 23] on link "Resume Templates" at bounding box center [863, 21] width 88 height 15
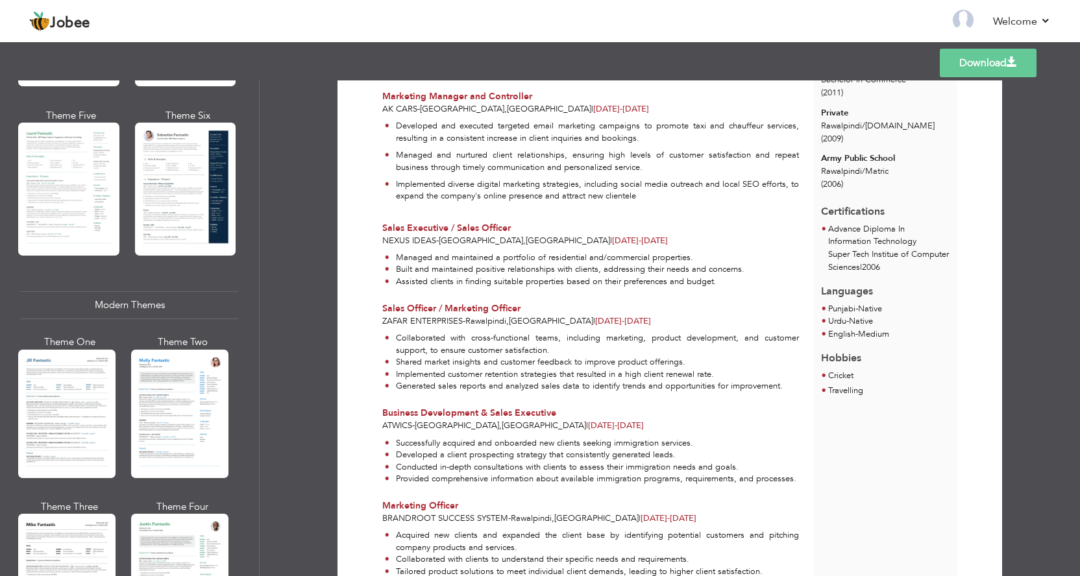
scroll to position [390, 0]
click at [182, 390] on div at bounding box center [179, 413] width 97 height 129
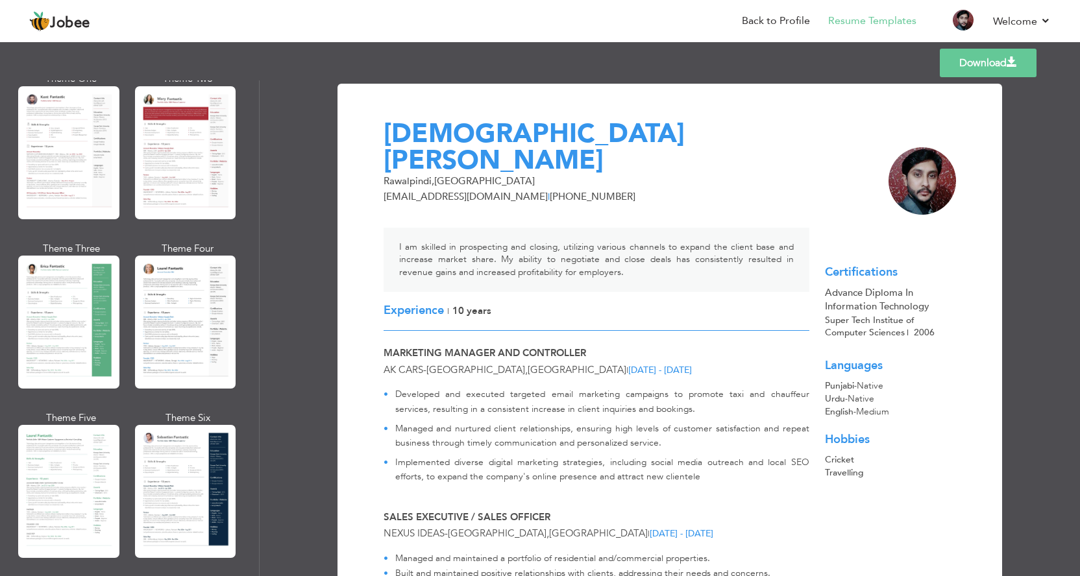
scroll to position [65, 0]
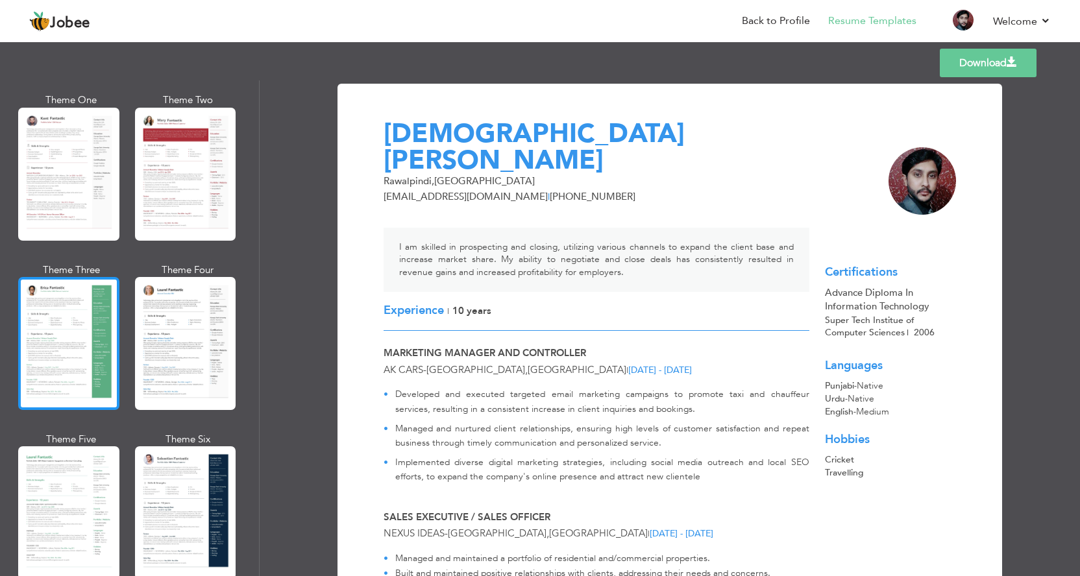
click at [92, 310] on div at bounding box center [68, 343] width 101 height 133
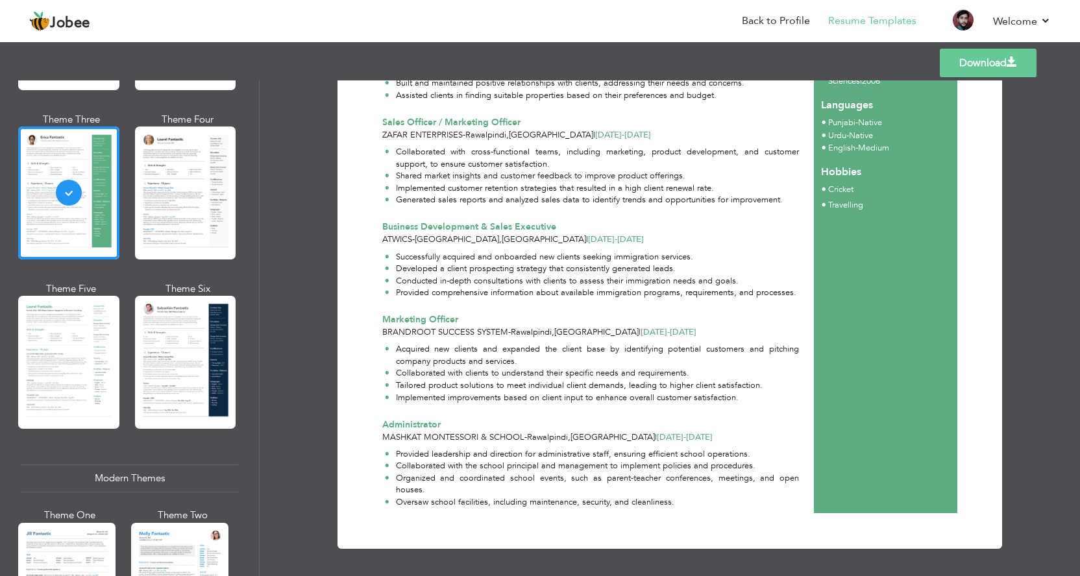
scroll to position [260, 0]
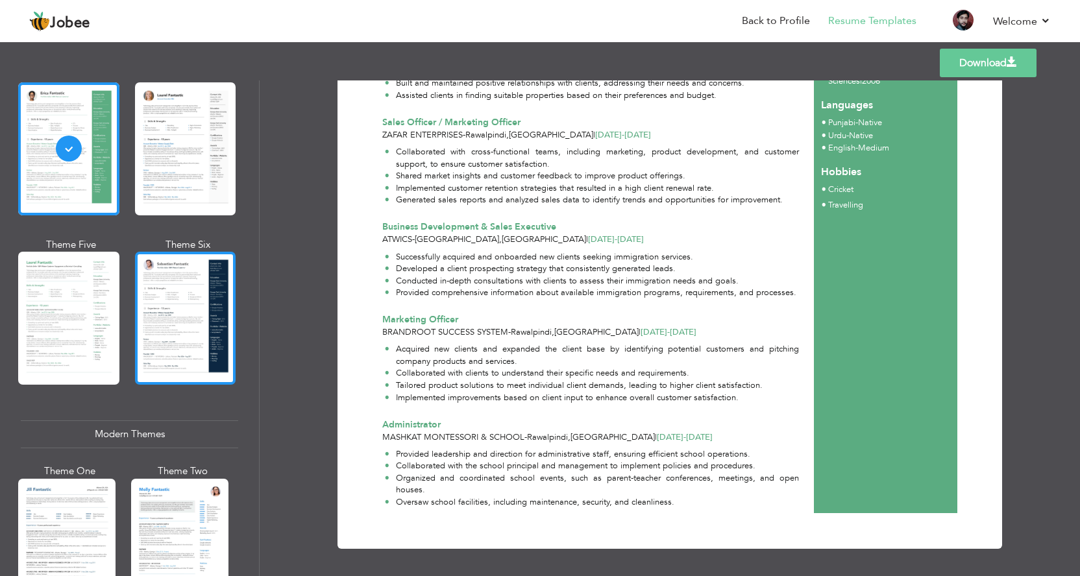
click at [180, 312] on div at bounding box center [185, 318] width 101 height 133
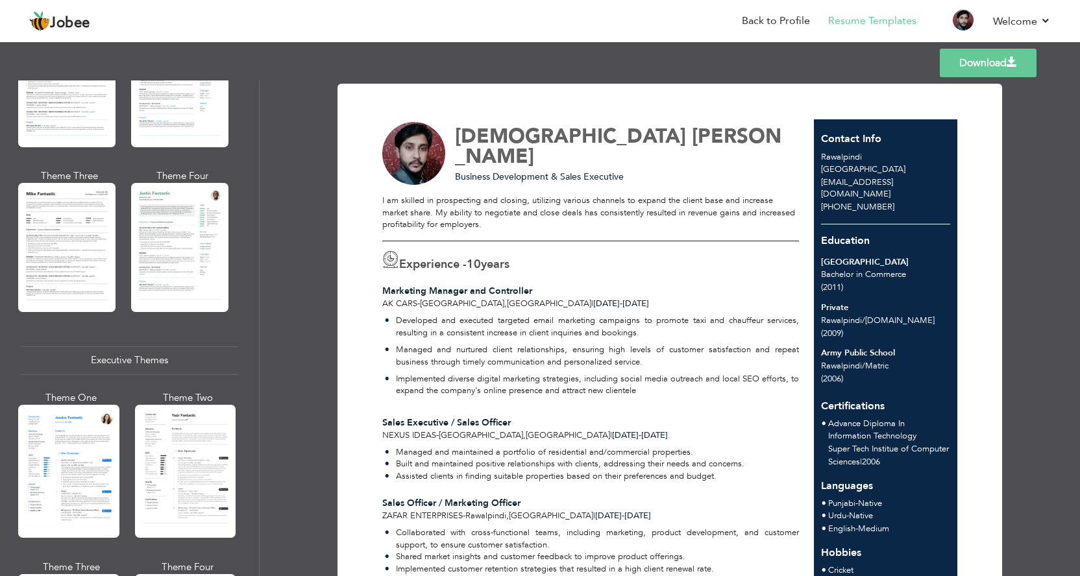
scroll to position [909, 0]
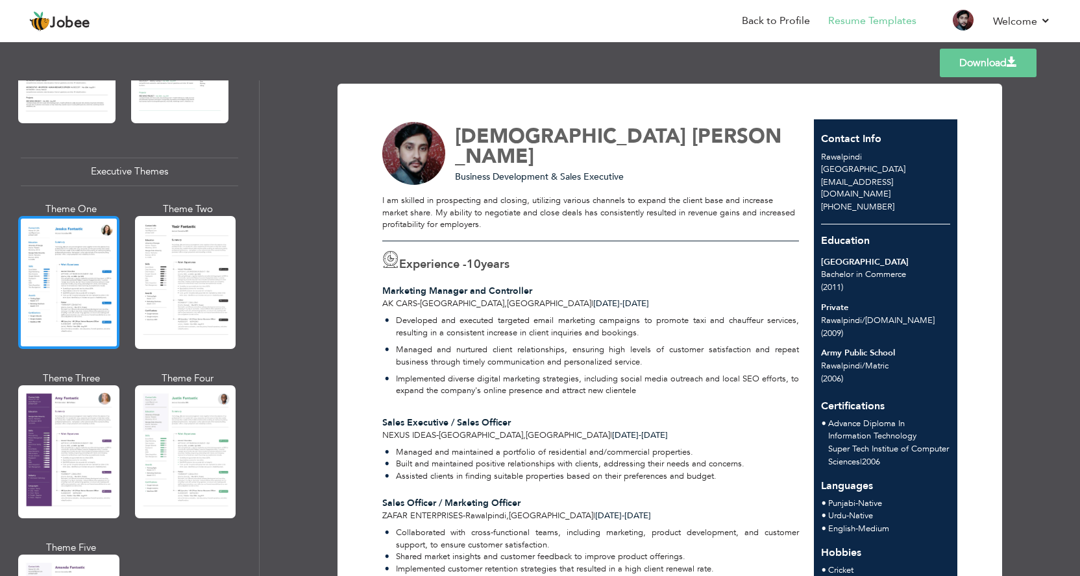
click at [69, 272] on div at bounding box center [68, 282] width 101 height 133
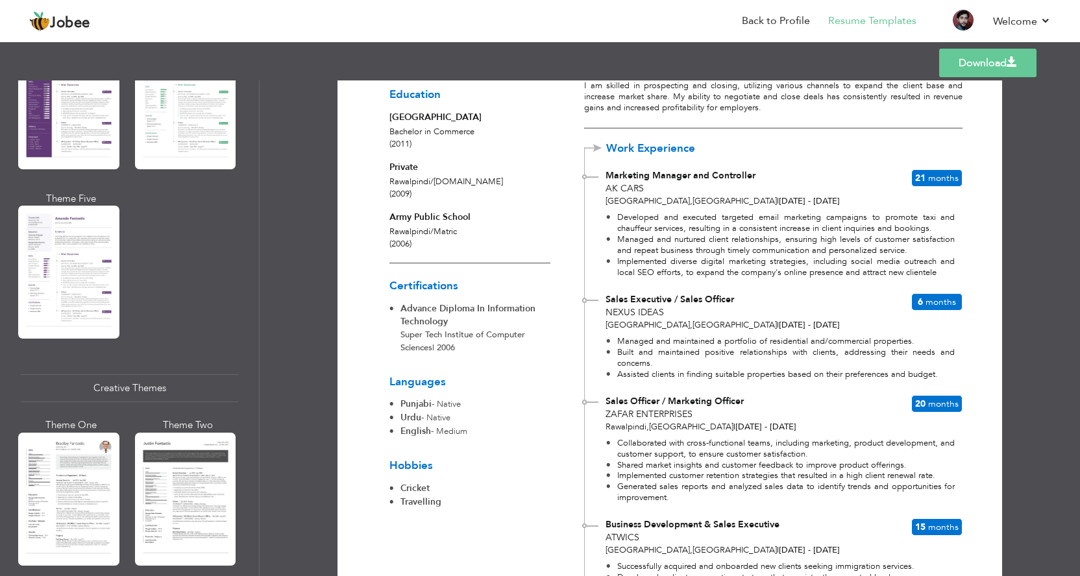
scroll to position [1363, 0]
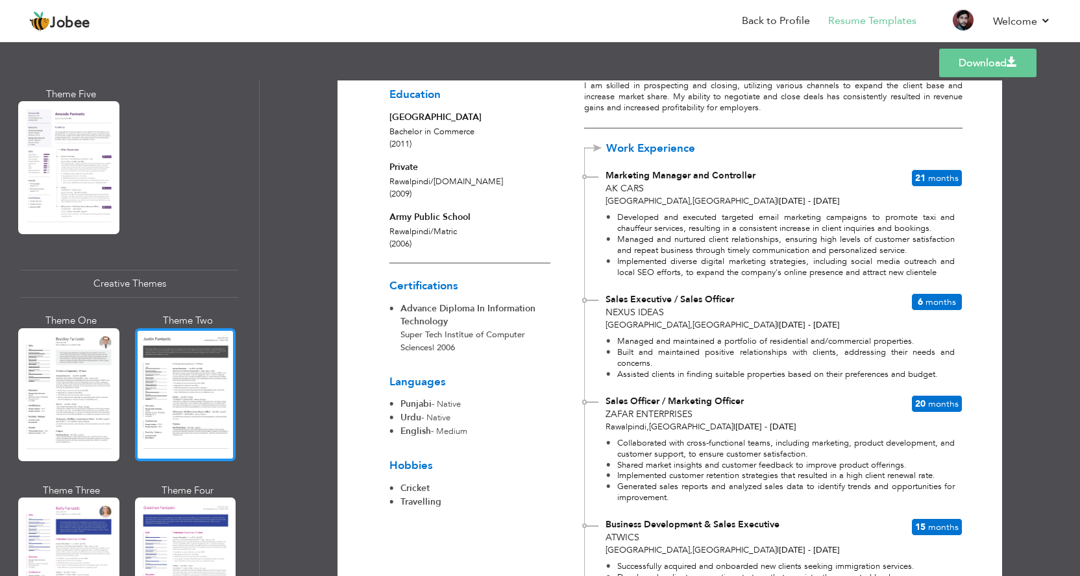
click at [196, 377] on div at bounding box center [185, 394] width 101 height 133
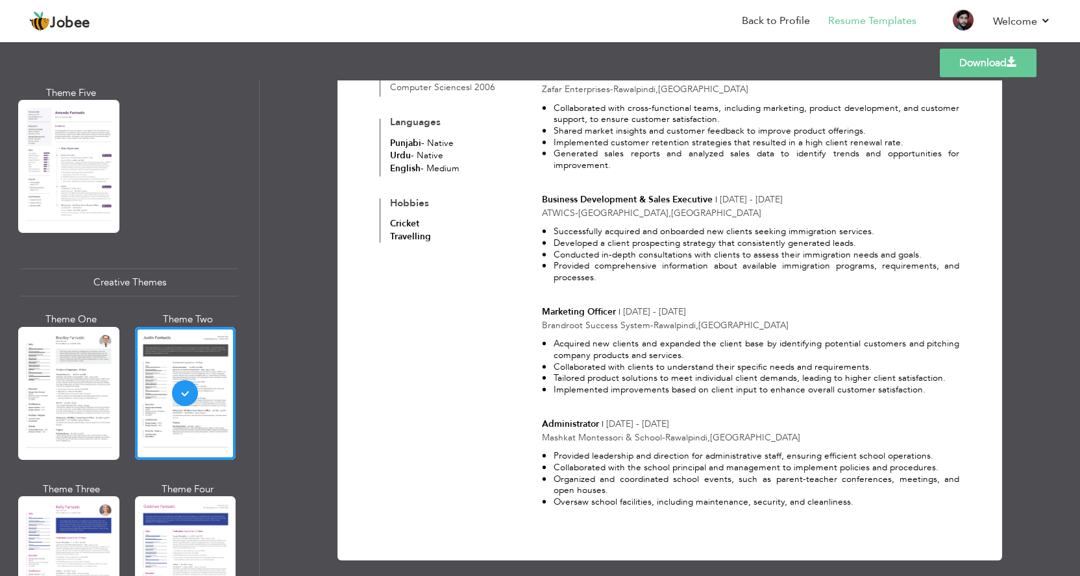
scroll to position [0, 0]
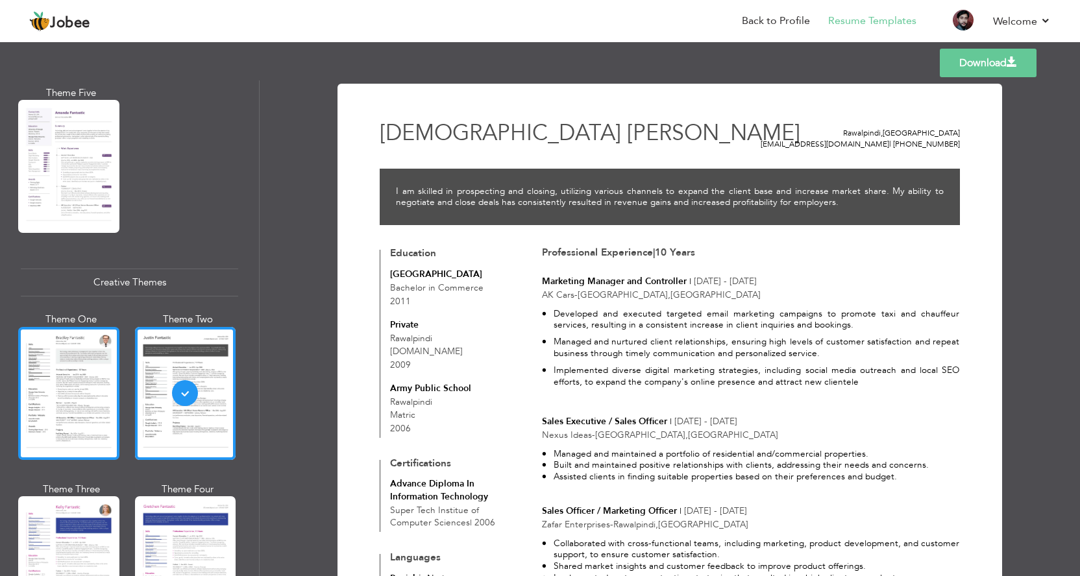
click at [95, 369] on div at bounding box center [68, 393] width 101 height 133
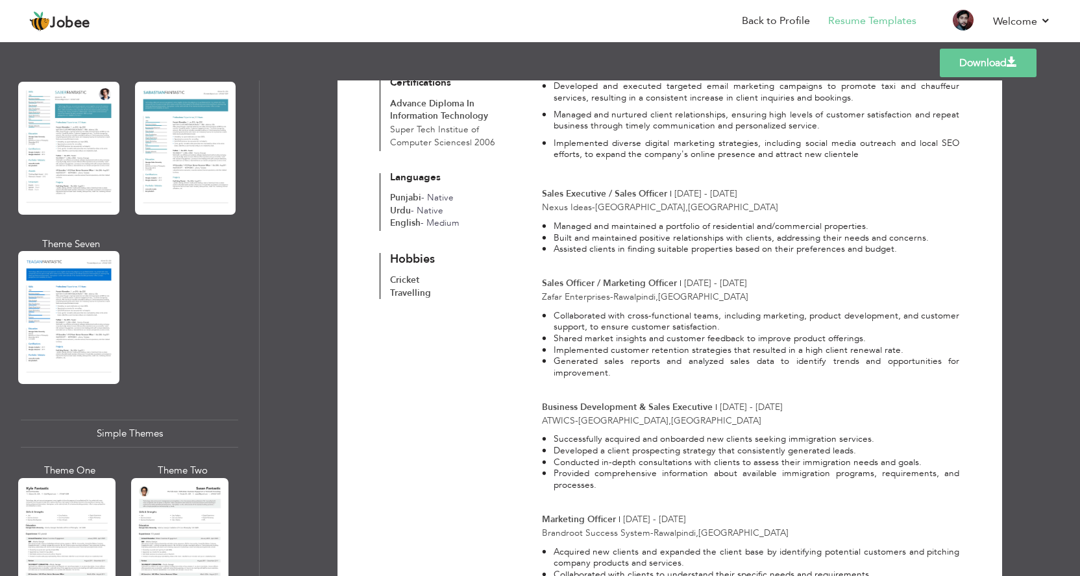
scroll to position [2013, 0]
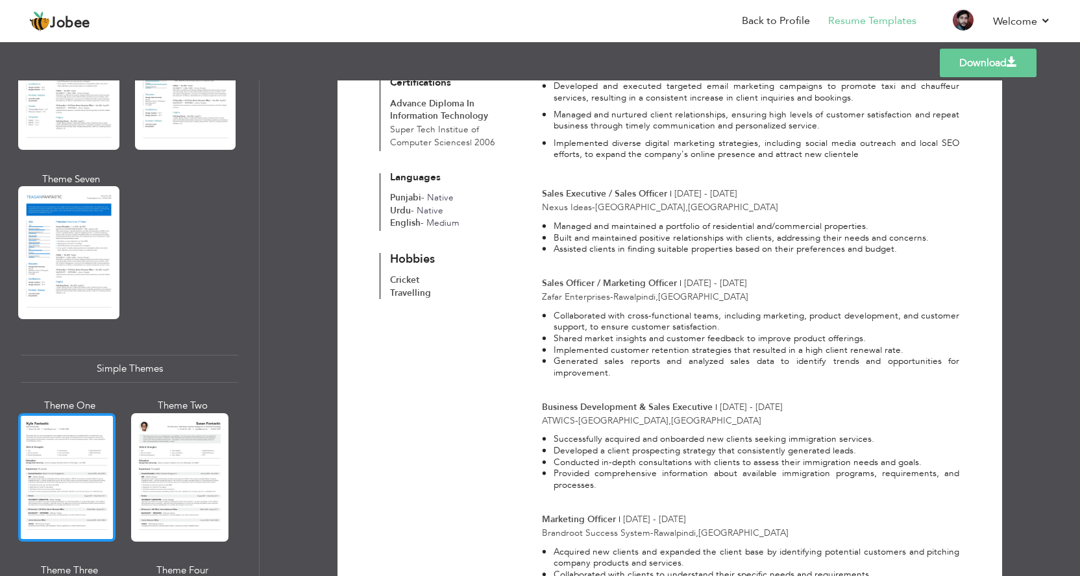
click at [59, 438] on div at bounding box center [66, 478] width 97 height 129
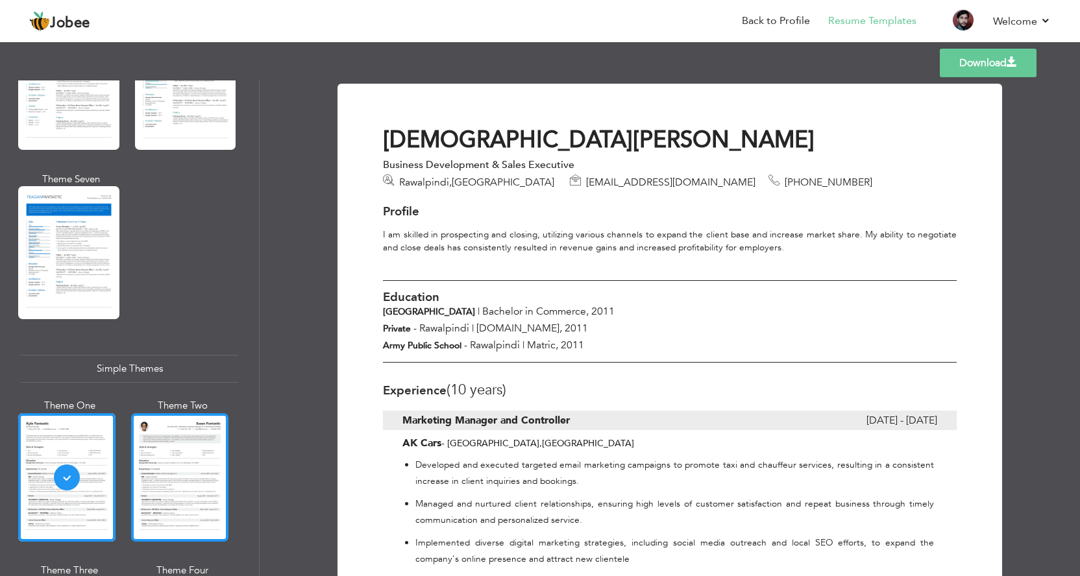
click at [180, 423] on div at bounding box center [179, 478] width 97 height 129
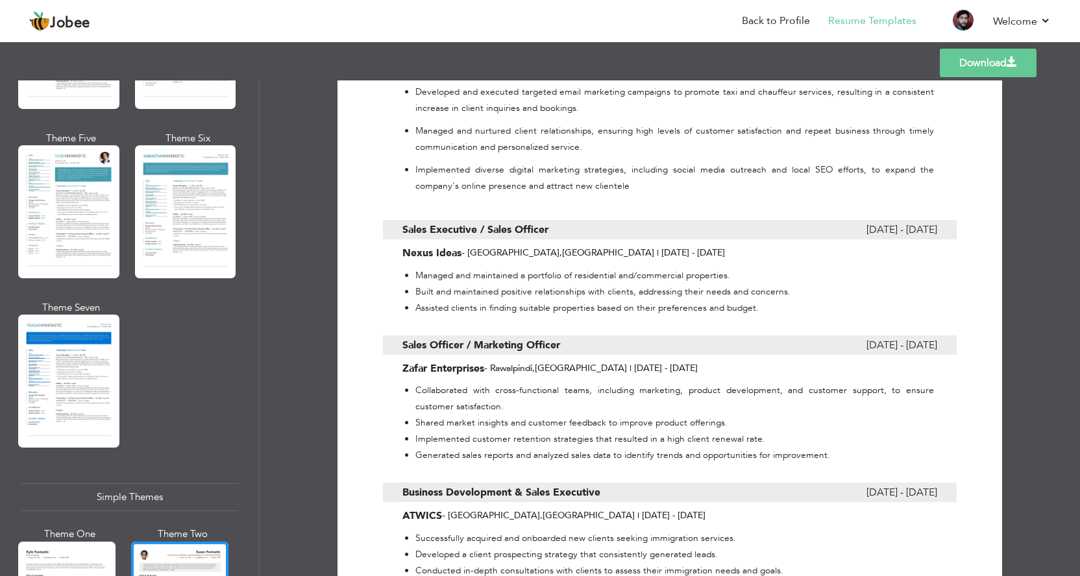
scroll to position [1826, 0]
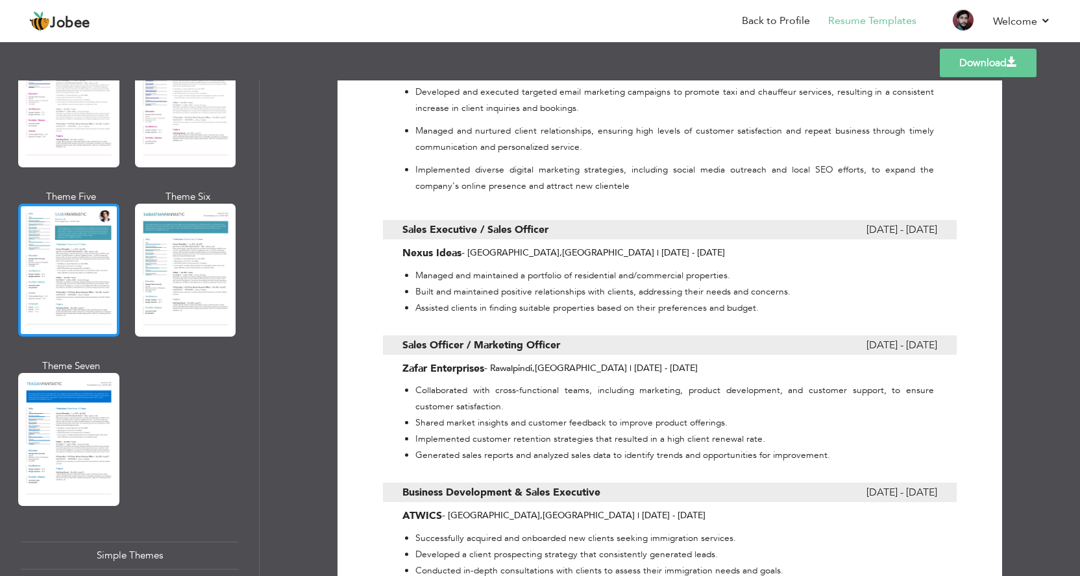
click at [34, 262] on div at bounding box center [68, 270] width 101 height 133
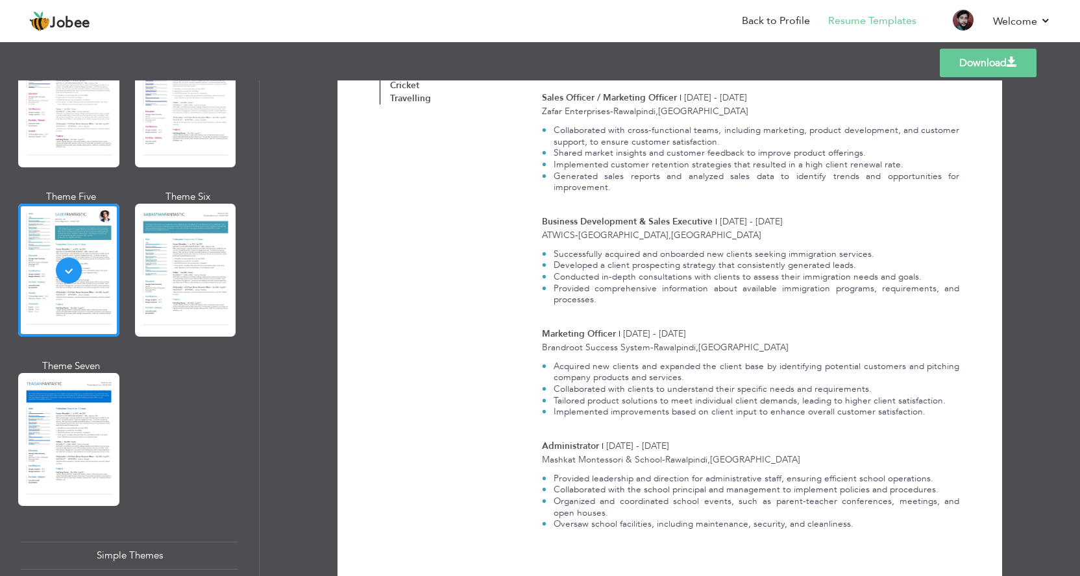
scroll to position [468, 0]
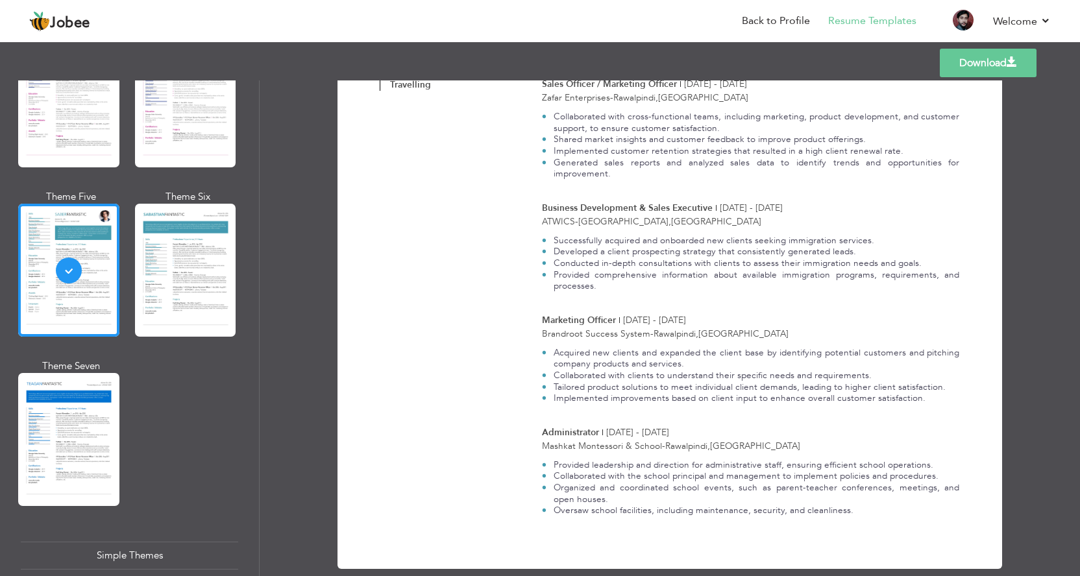
click at [987, 64] on link "Download" at bounding box center [988, 63] width 97 height 29
